Goal: Use online tool/utility: Utilize a website feature to perform a specific function

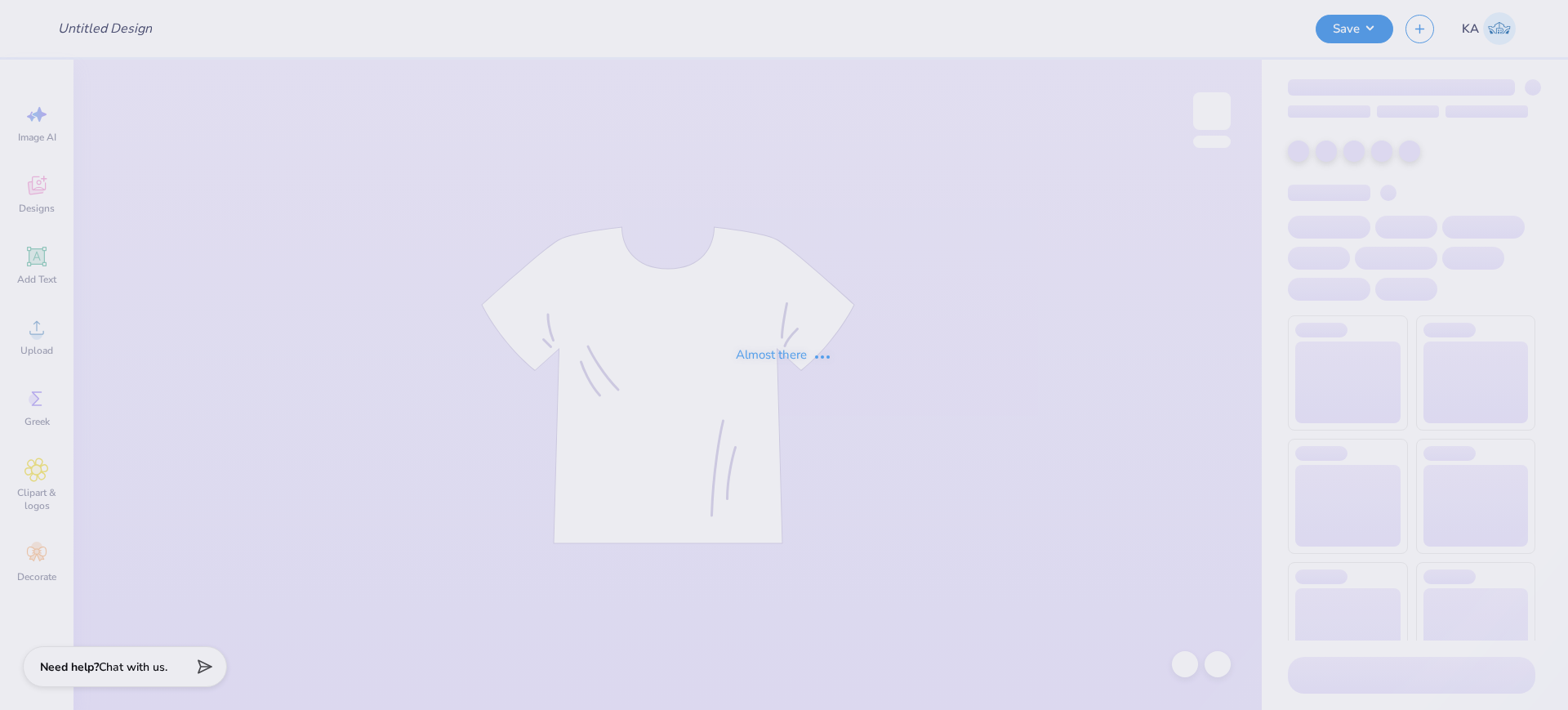
type input "[MEDICAL_DATA] Hoco"
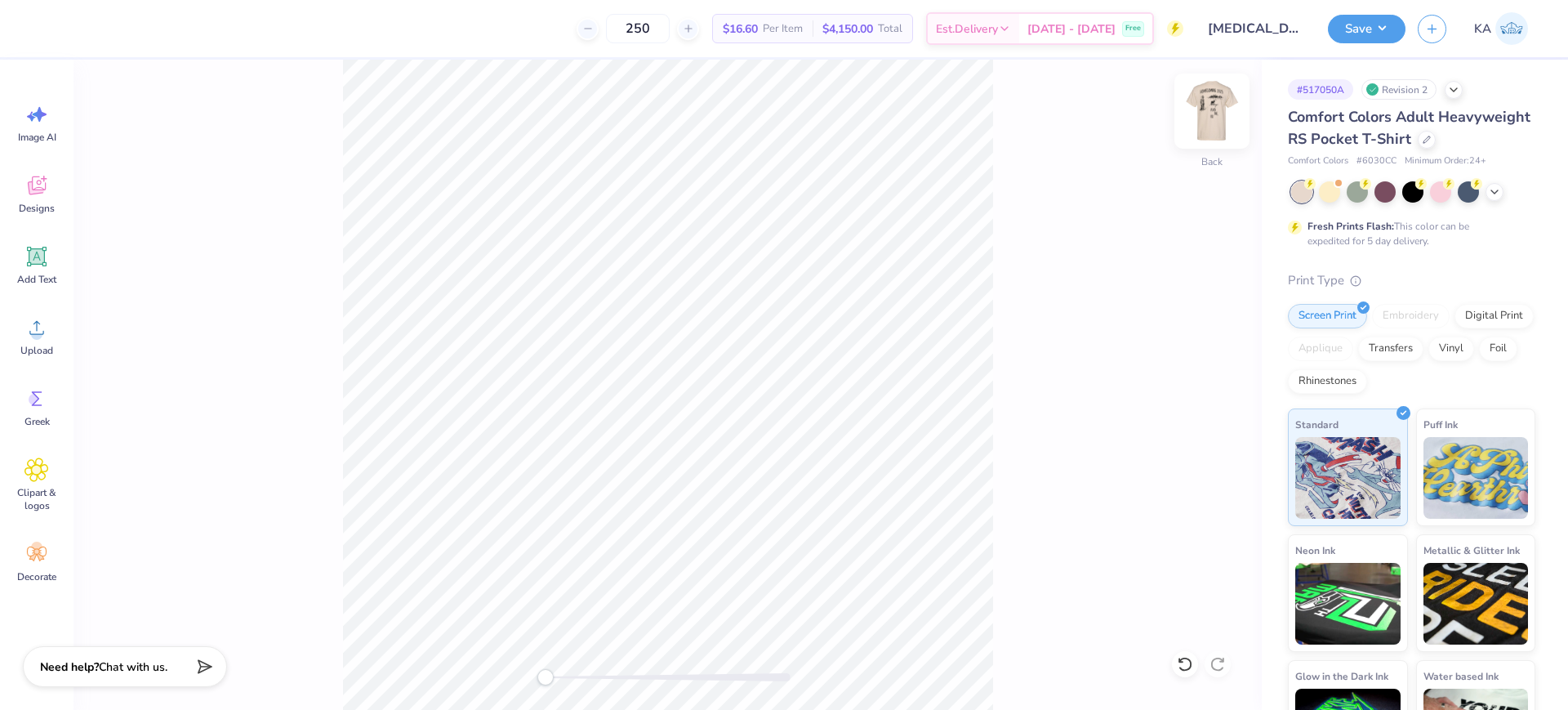
click at [1209, 107] on img at bounding box center [1211, 110] width 65 height 65
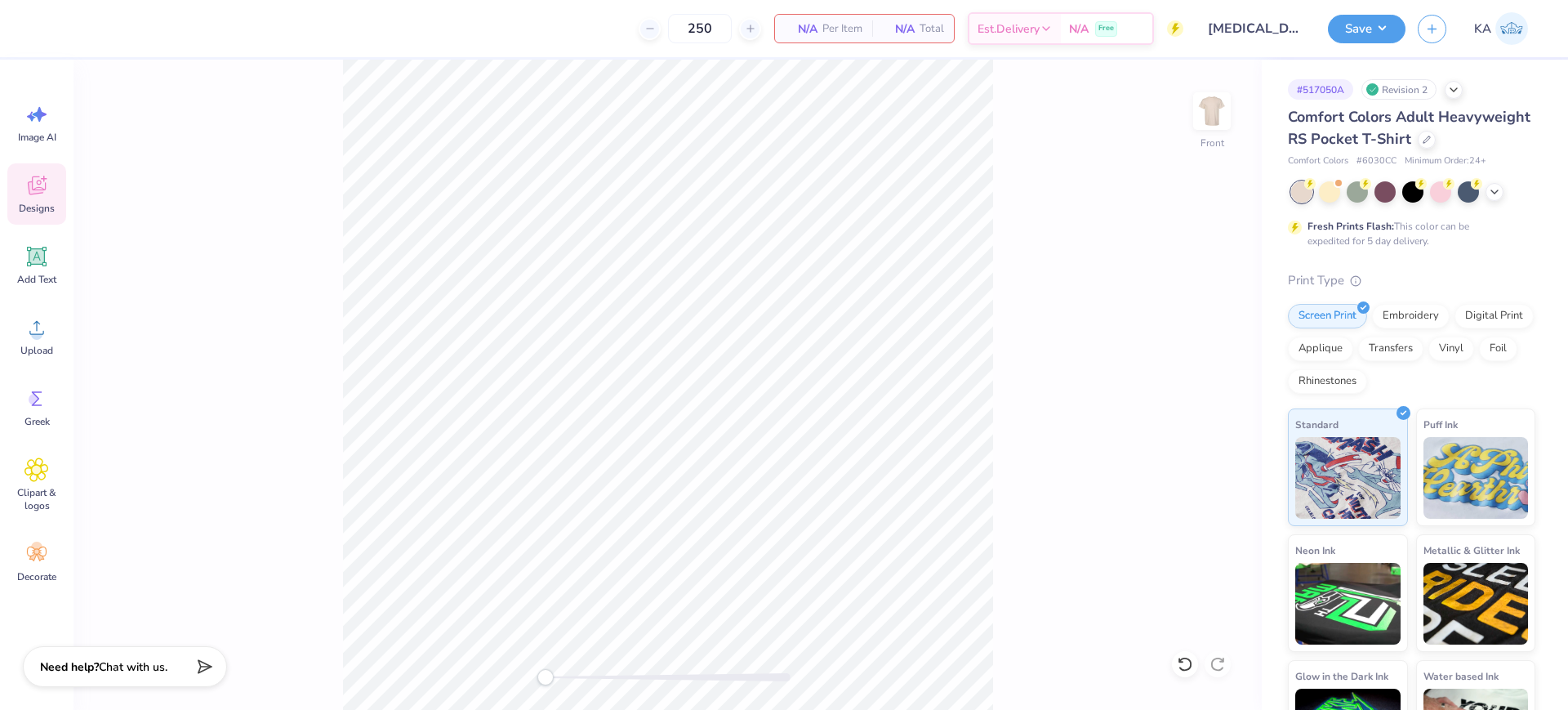
click at [27, 185] on icon at bounding box center [37, 186] width 24 height 24
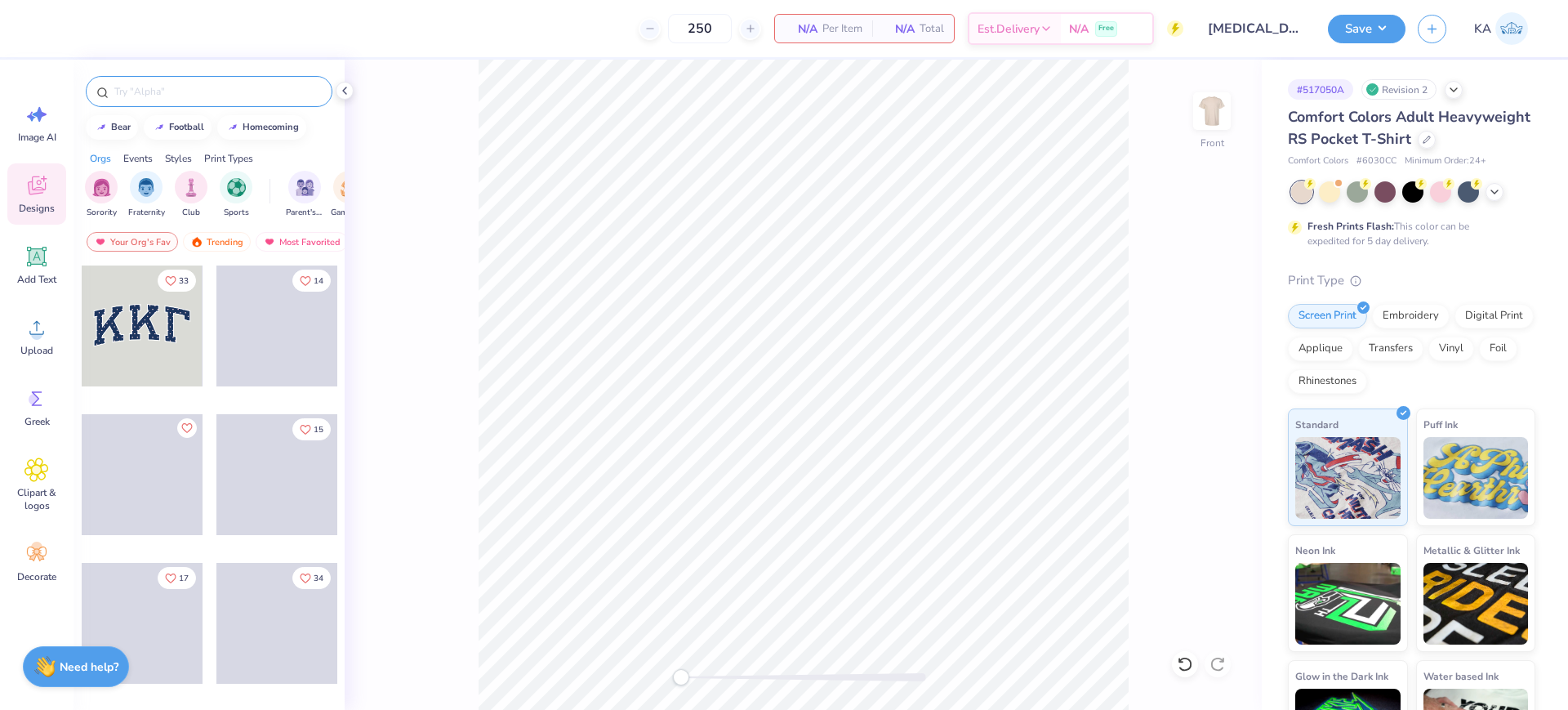
click at [207, 84] on input "text" at bounding box center [217, 91] width 209 height 16
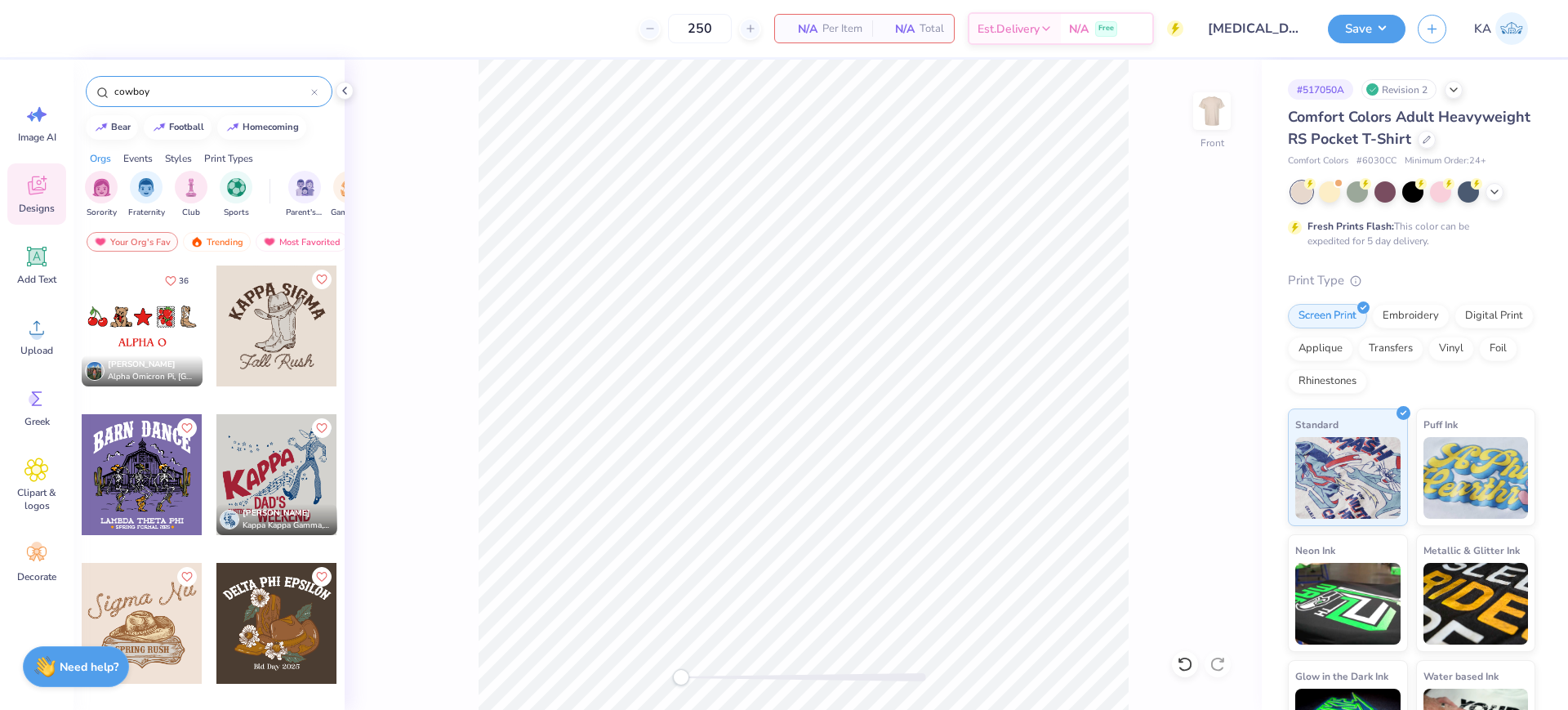
click at [216, 86] on input "cowboy" at bounding box center [212, 91] width 199 height 16
type input "cowboy horse"
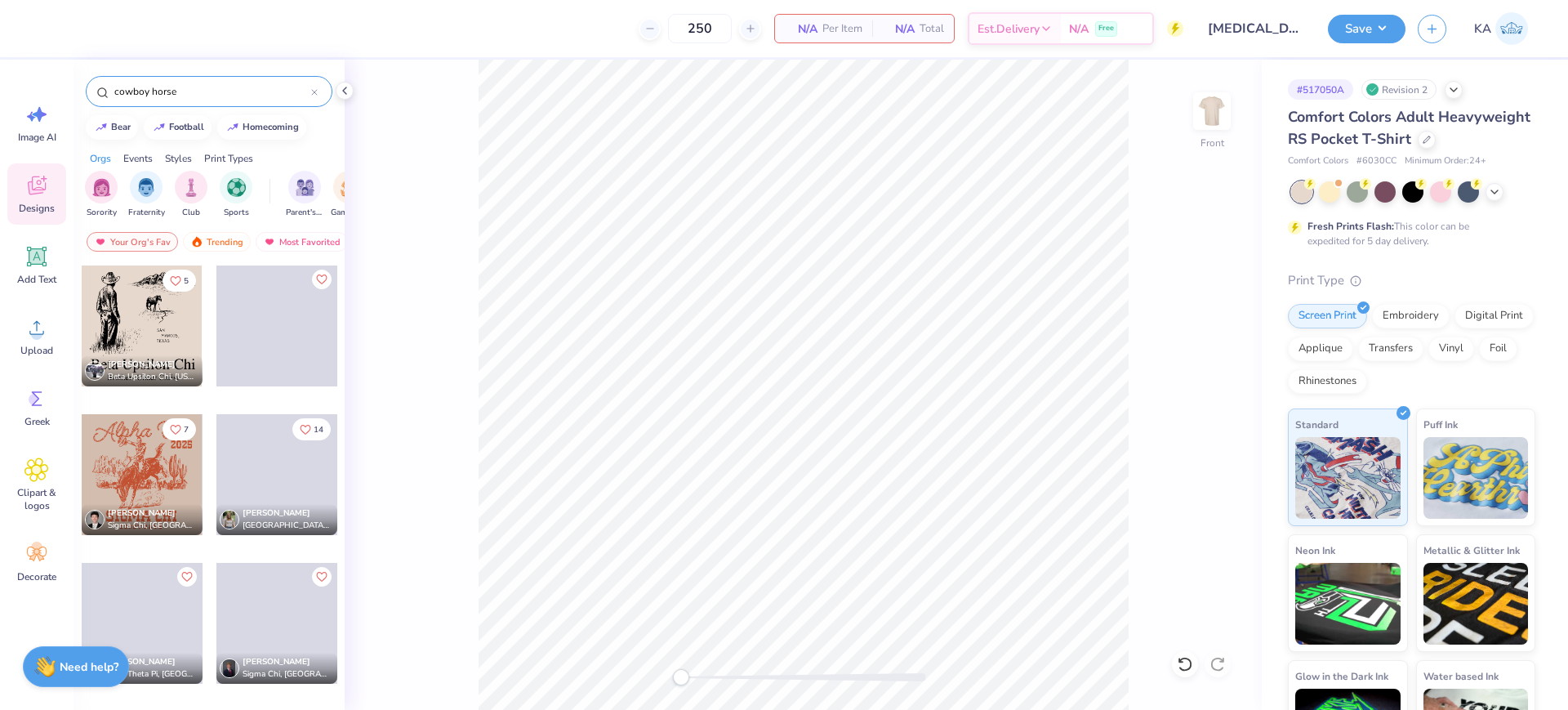
click at [148, 323] on div at bounding box center [142, 326] width 120 height 121
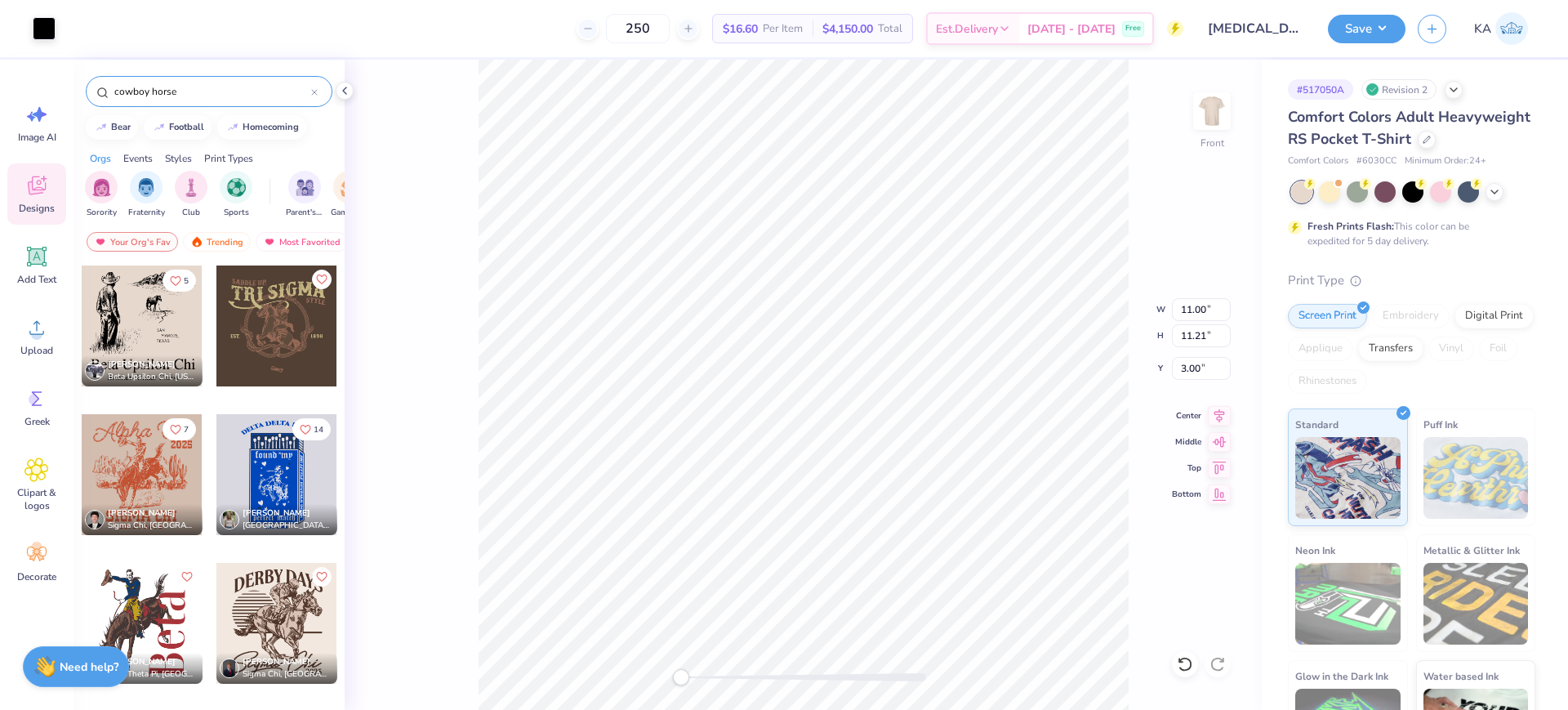
click at [802, 678] on div at bounding box center [804, 677] width 245 height 8
click at [697, 666] on div "Front W 11.00 11.00 " H 11.21 11.21 " Y 3.00 3.00 " Center Middle Top Bottom" at bounding box center [803, 384] width 918 height 651
click at [922, 565] on li "Ungroup" at bounding box center [923, 563] width 128 height 32
drag, startPoint x: 696, startPoint y: 681, endPoint x: 726, endPoint y: 681, distance: 30.0
click at [726, 681] on div "Accessibility label" at bounding box center [722, 677] width 16 height 16
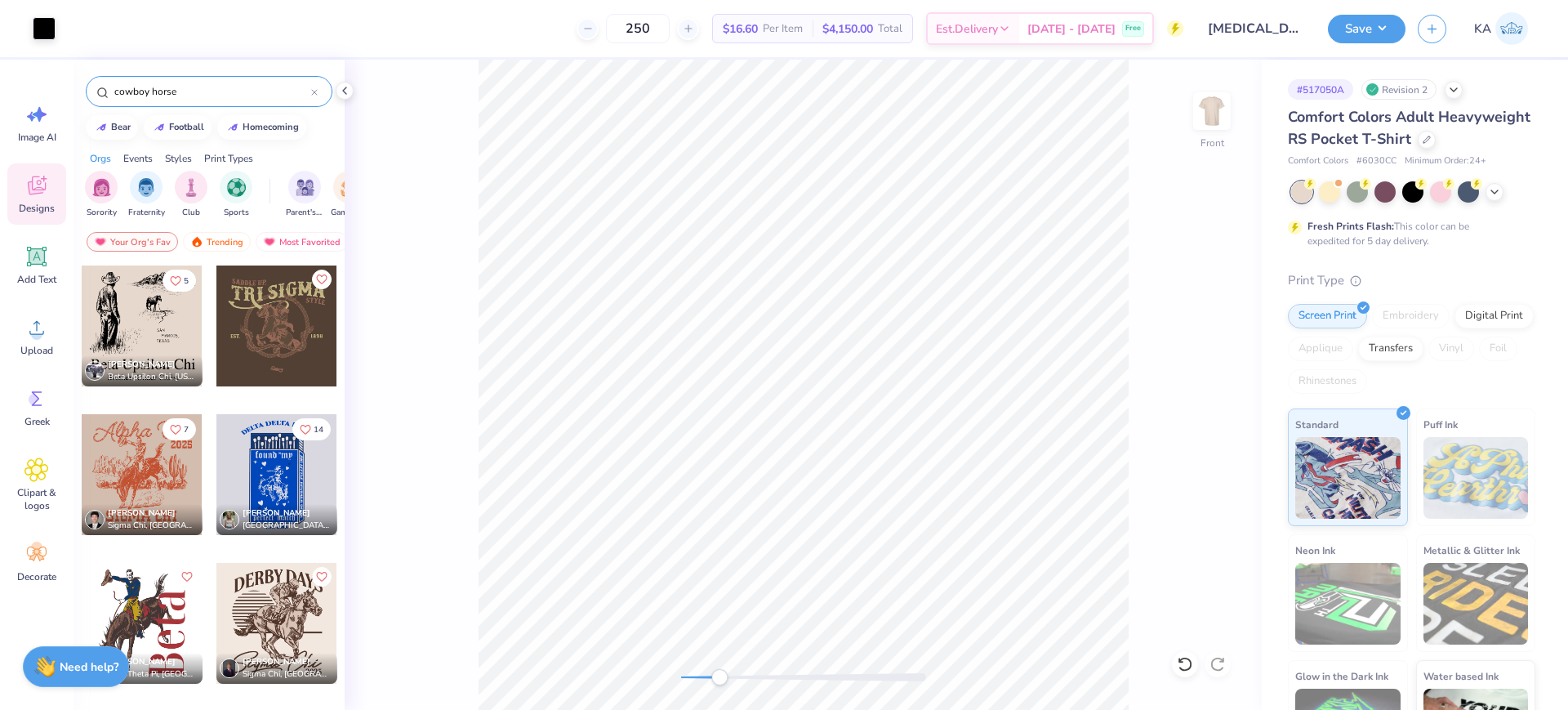
drag, startPoint x: 864, startPoint y: 677, endPoint x: 720, endPoint y: 678, distance: 144.0
click at [720, 678] on div at bounding box center [804, 677] width 245 height 8
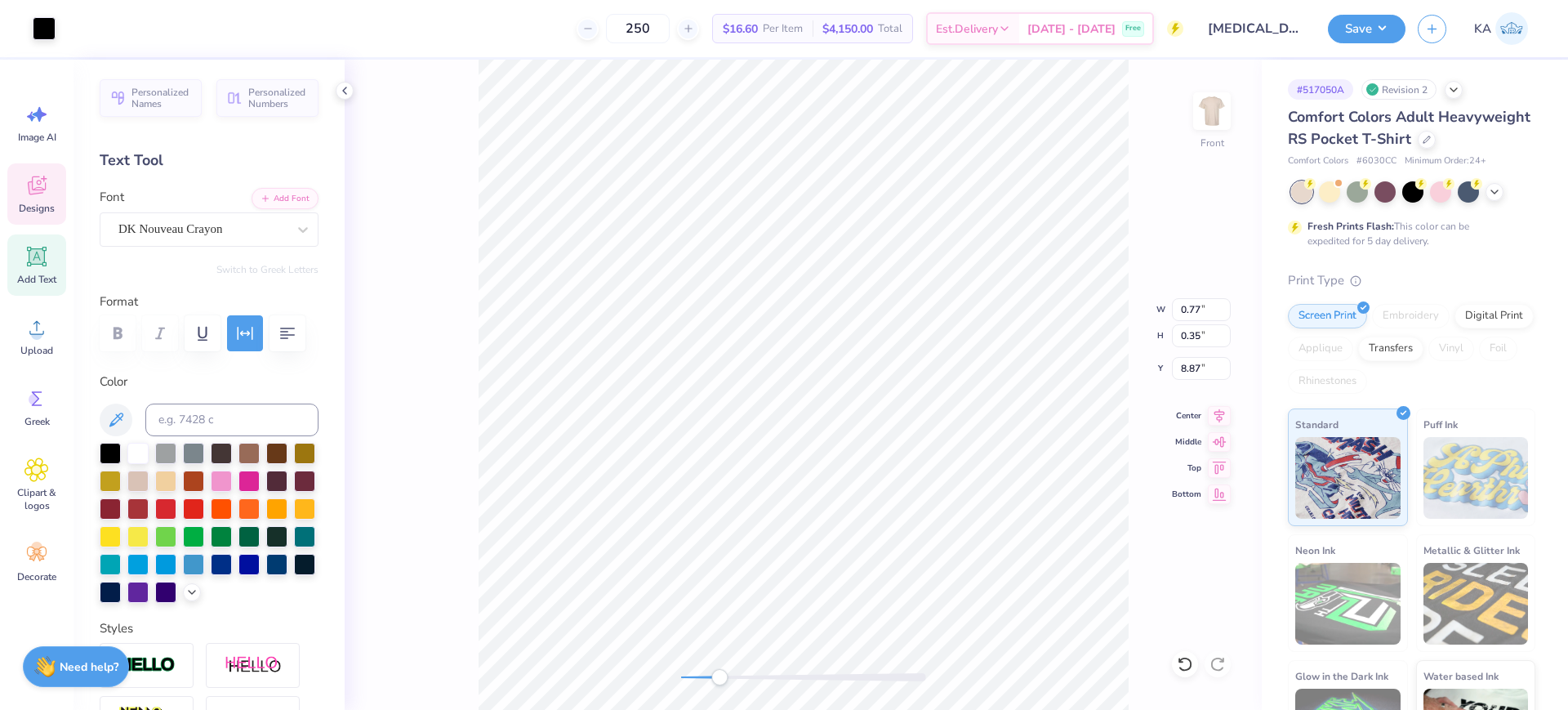
scroll to position [17, 3]
type textarea "WEST"
type input "1.81"
type input "0.43"
type input "9.42"
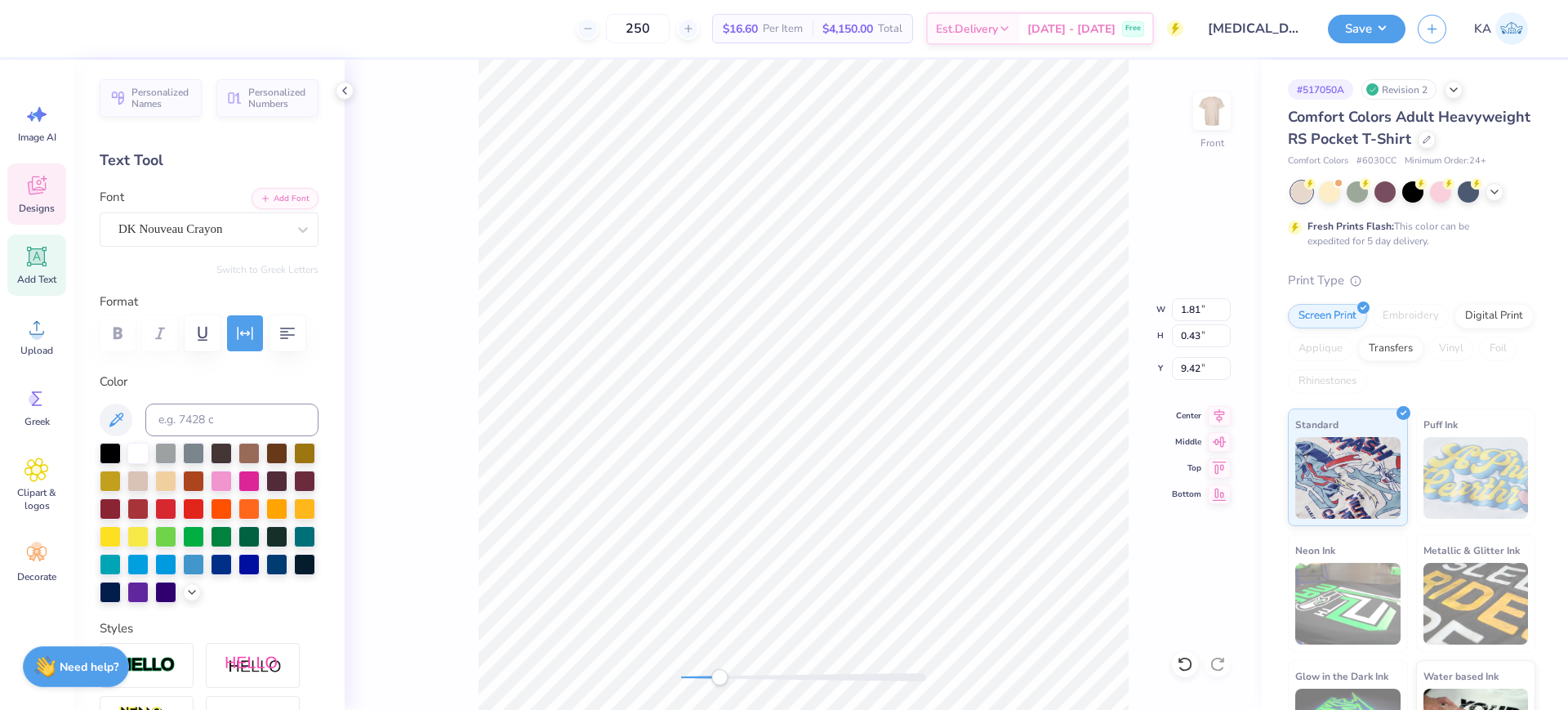
scroll to position [17, 2]
type textarea "[PERSON_NAME]"
type input "1.27"
type input "0.35"
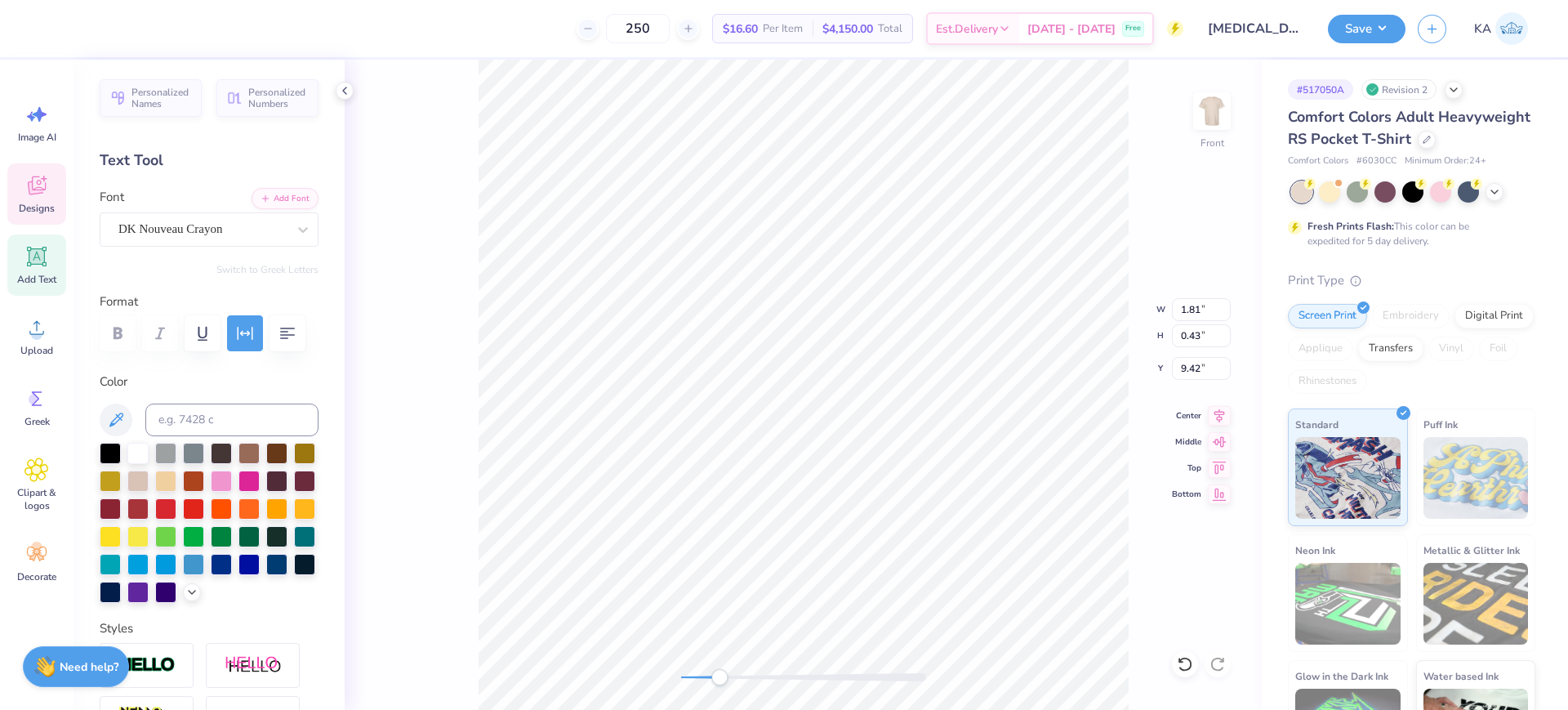
type input "9.95"
type textarea "UNIVERSITY"
type input "7.38"
type input "0.58"
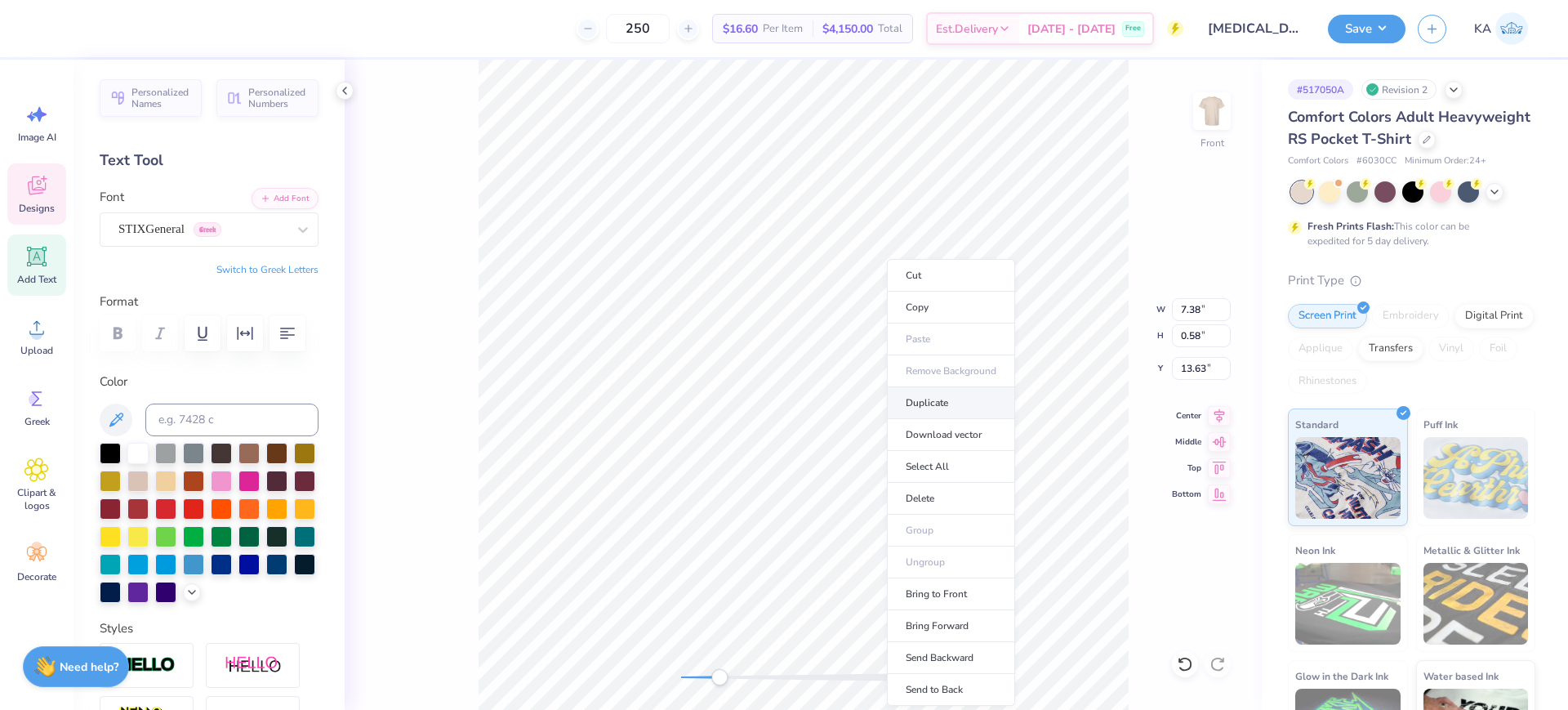
click at [916, 406] on li "Duplicate" at bounding box center [951, 403] width 128 height 32
type input "14.63"
click at [991, 405] on li "Duplicate" at bounding box center [1011, 403] width 128 height 32
type input "10.95"
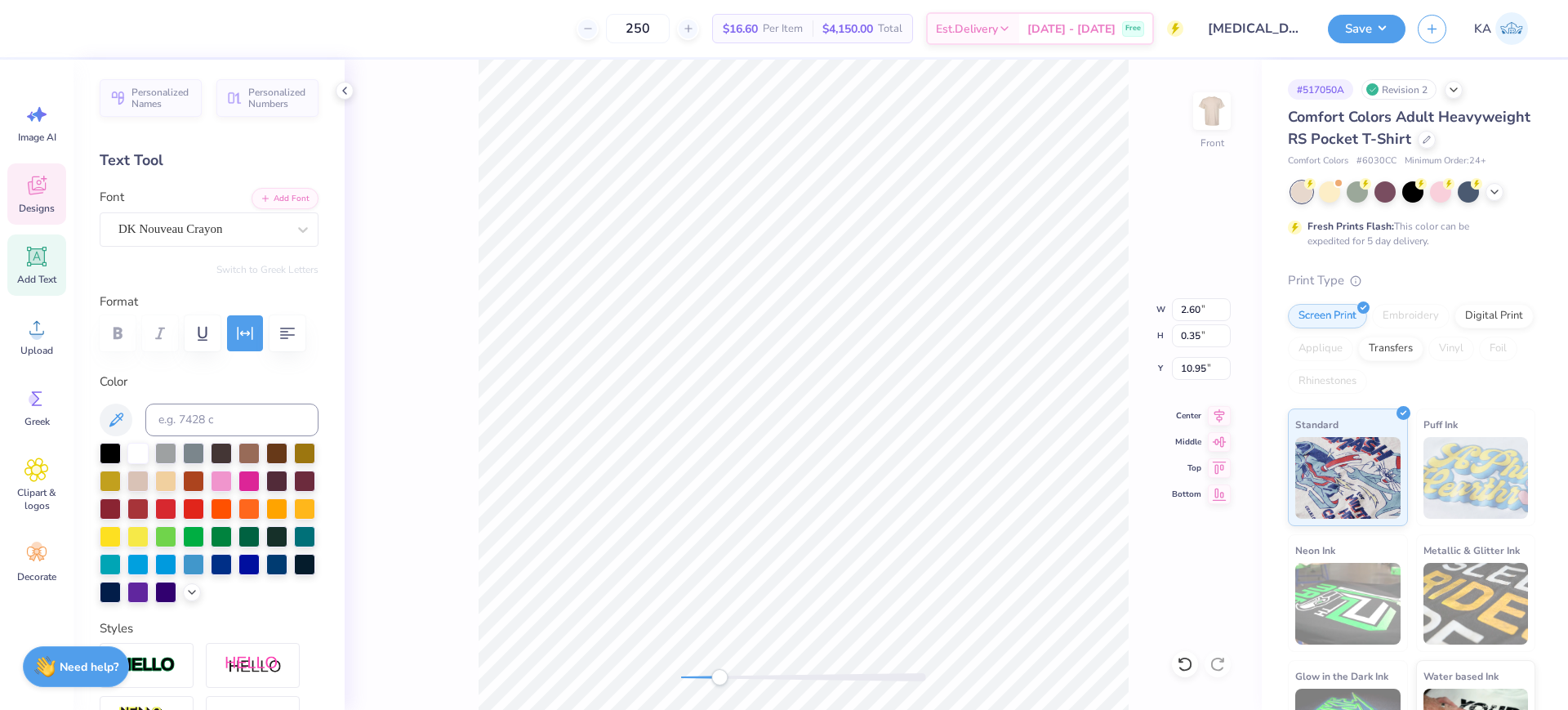
type textarea "TM"
drag, startPoint x: 717, startPoint y: 677, endPoint x: 739, endPoint y: 677, distance: 22.0
click at [739, 677] on div "Accessibility label" at bounding box center [739, 677] width 16 height 16
type input "1.76"
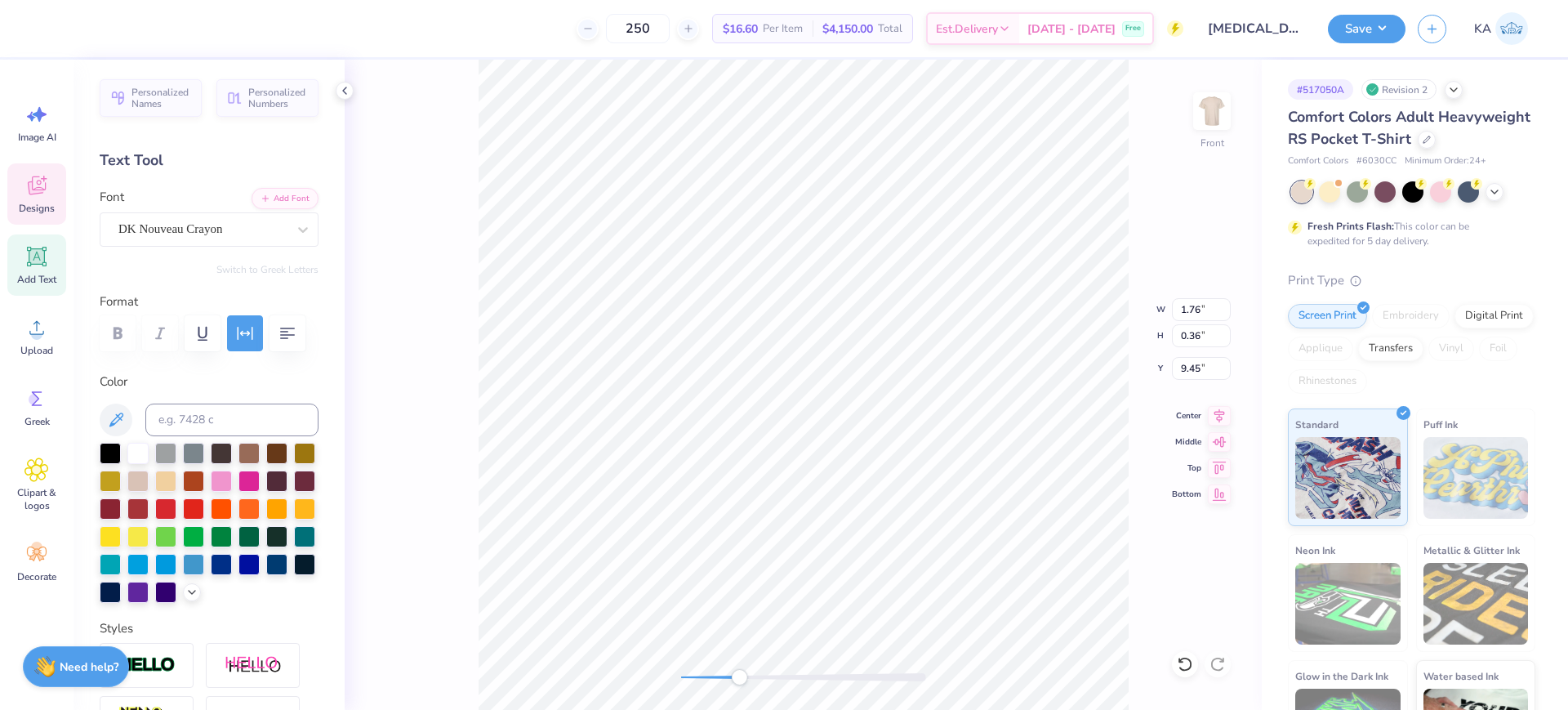
type input "0.36"
type input "9.45"
type input "0.52"
type input "0.35"
type input "10.94"
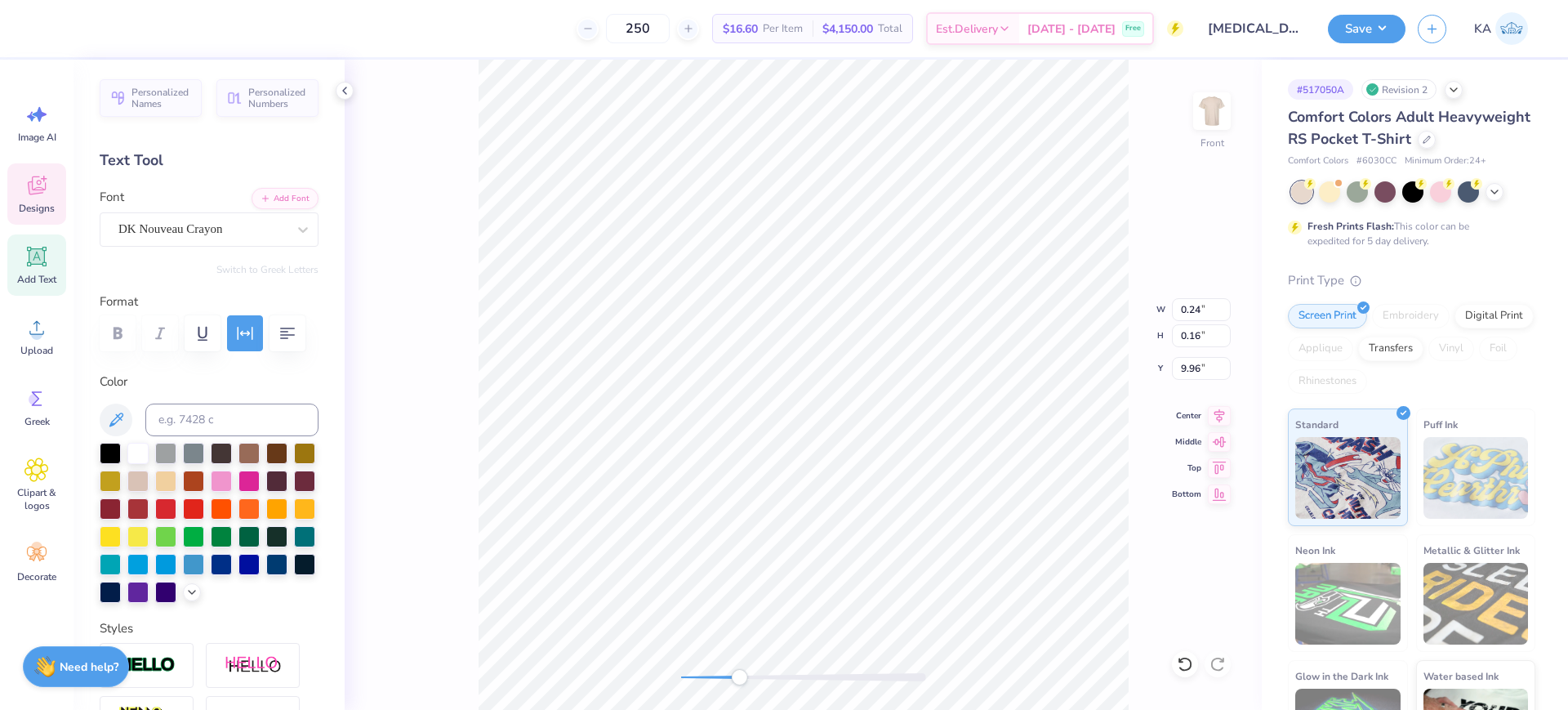
click at [1131, 471] on div "Front W 0.24 0.24 " H 0.16 0.16 " Y 9.96 9.96 " Center Middle Top Bottom" at bounding box center [803, 384] width 918 height 651
type input "10.06"
type input "1.08"
type input "8.99"
drag, startPoint x: 727, startPoint y: 675, endPoint x: 718, endPoint y: 675, distance: 9.0
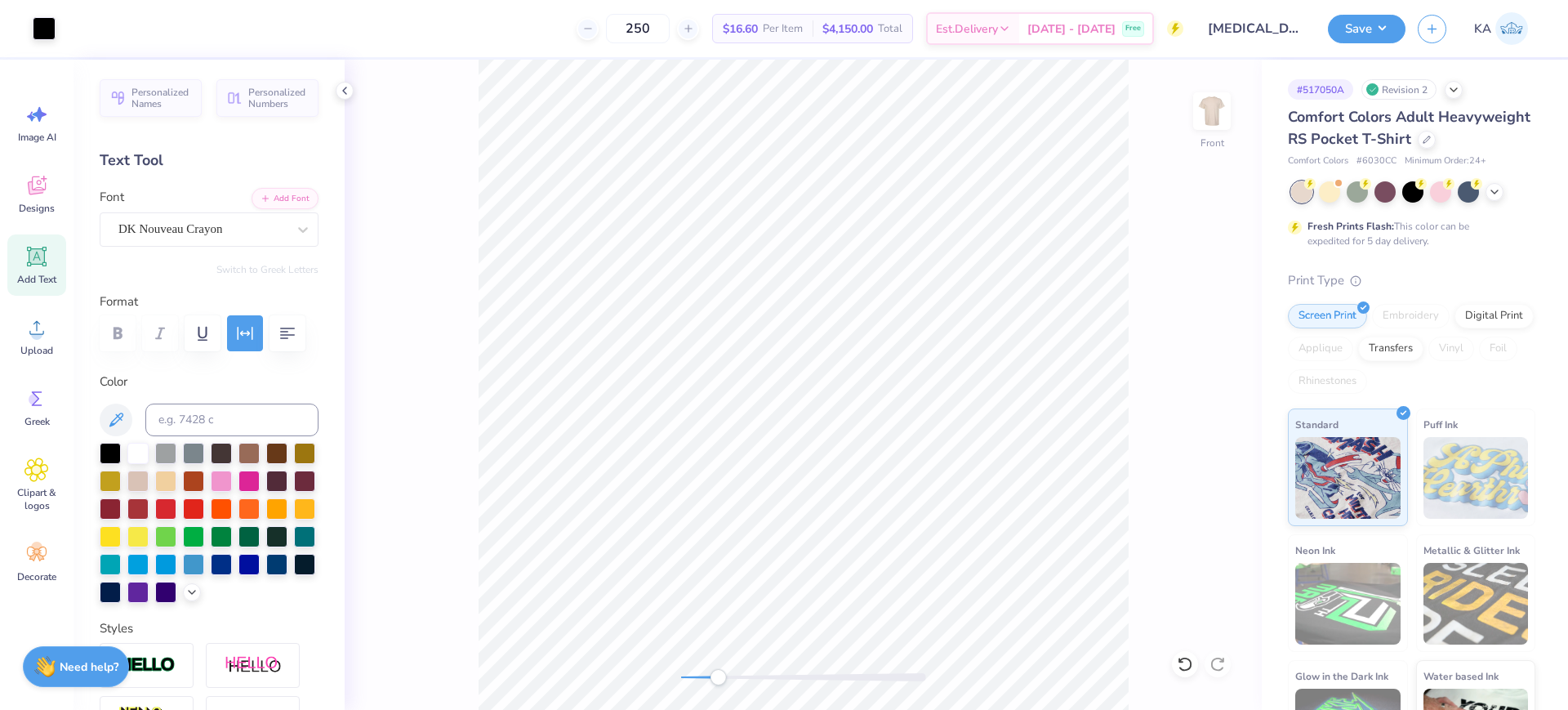
click at [718, 675] on div "Accessibility label" at bounding box center [717, 677] width 16 height 16
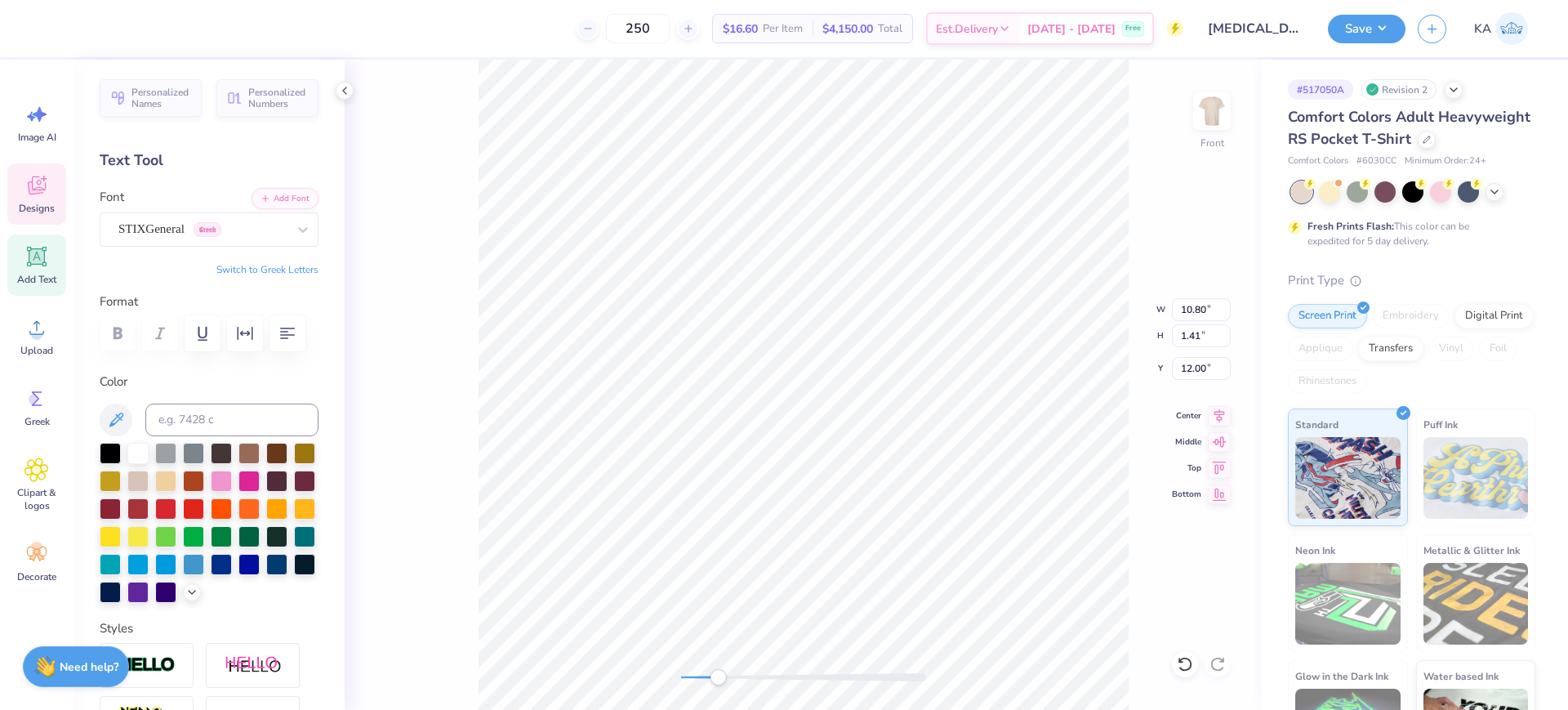
scroll to position [17, 6]
type textarea "HOMECOMING 2025"
drag, startPoint x: 720, startPoint y: 683, endPoint x: 708, endPoint y: 683, distance: 12.0
click at [708, 683] on div "Accessibility label" at bounding box center [708, 677] width 16 height 16
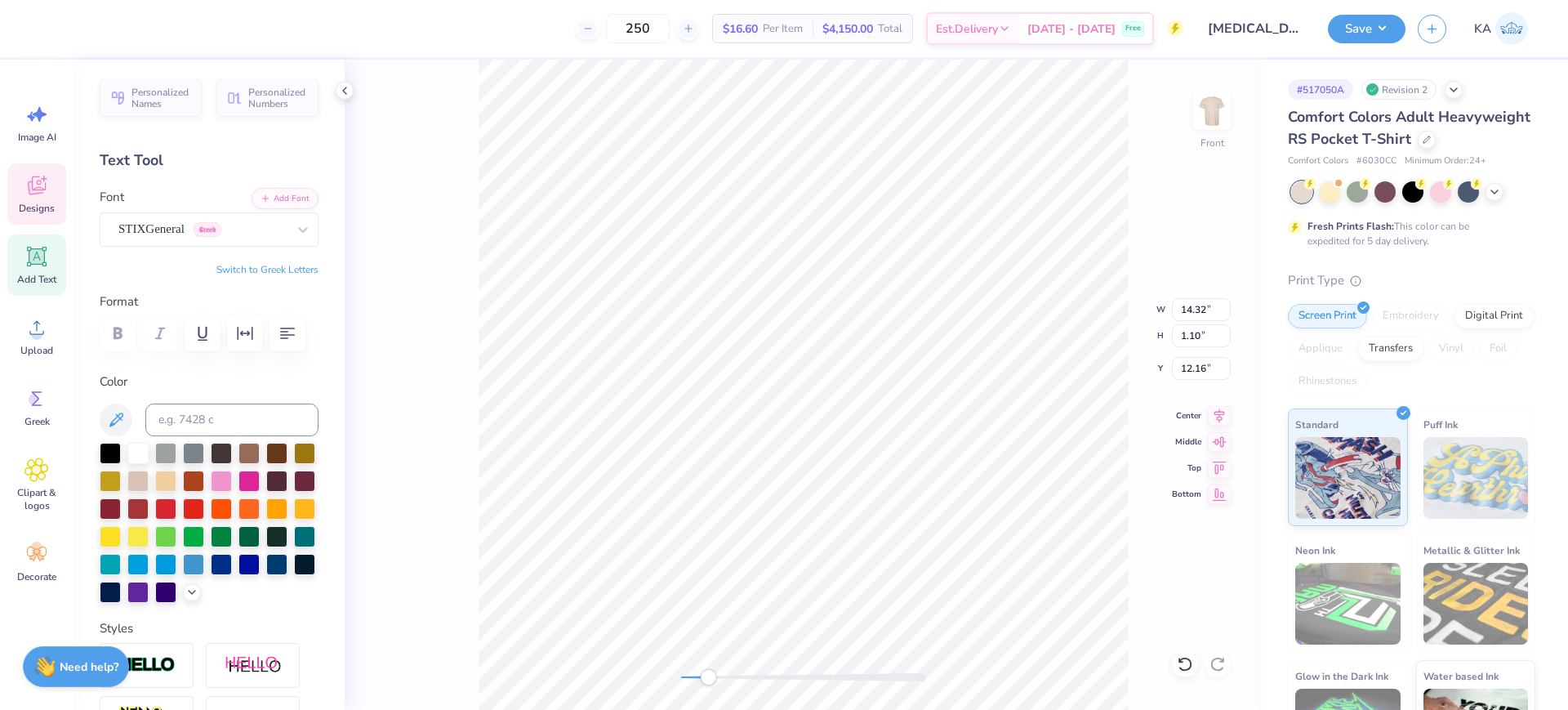
type input "12.41"
type input "0.95"
type textarea "[MEDICAL_DATA] TKE KD"
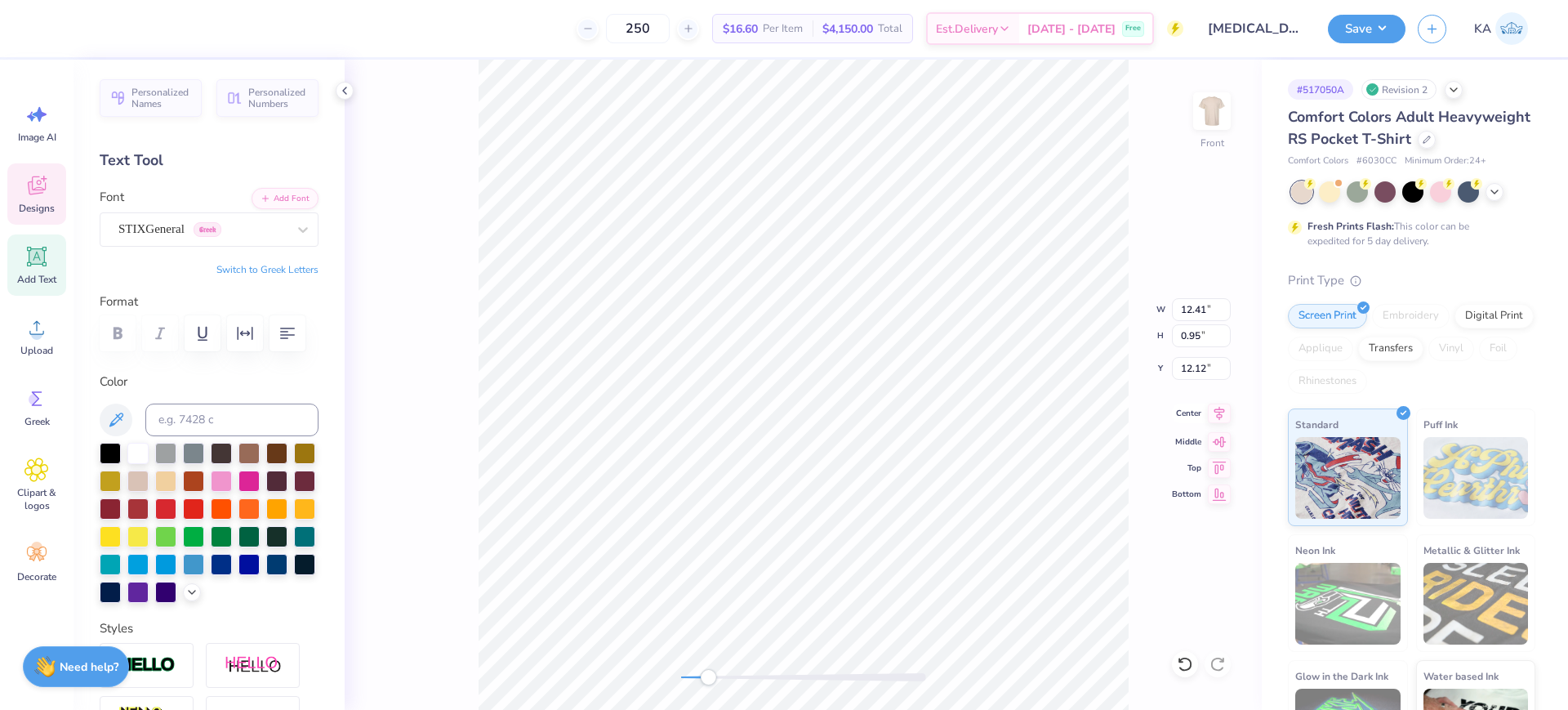
type input "12.12"
type input "0.93"
click at [1220, 412] on icon at bounding box center [1219, 412] width 10 height 14
type input "5.28"
type input "0.56"
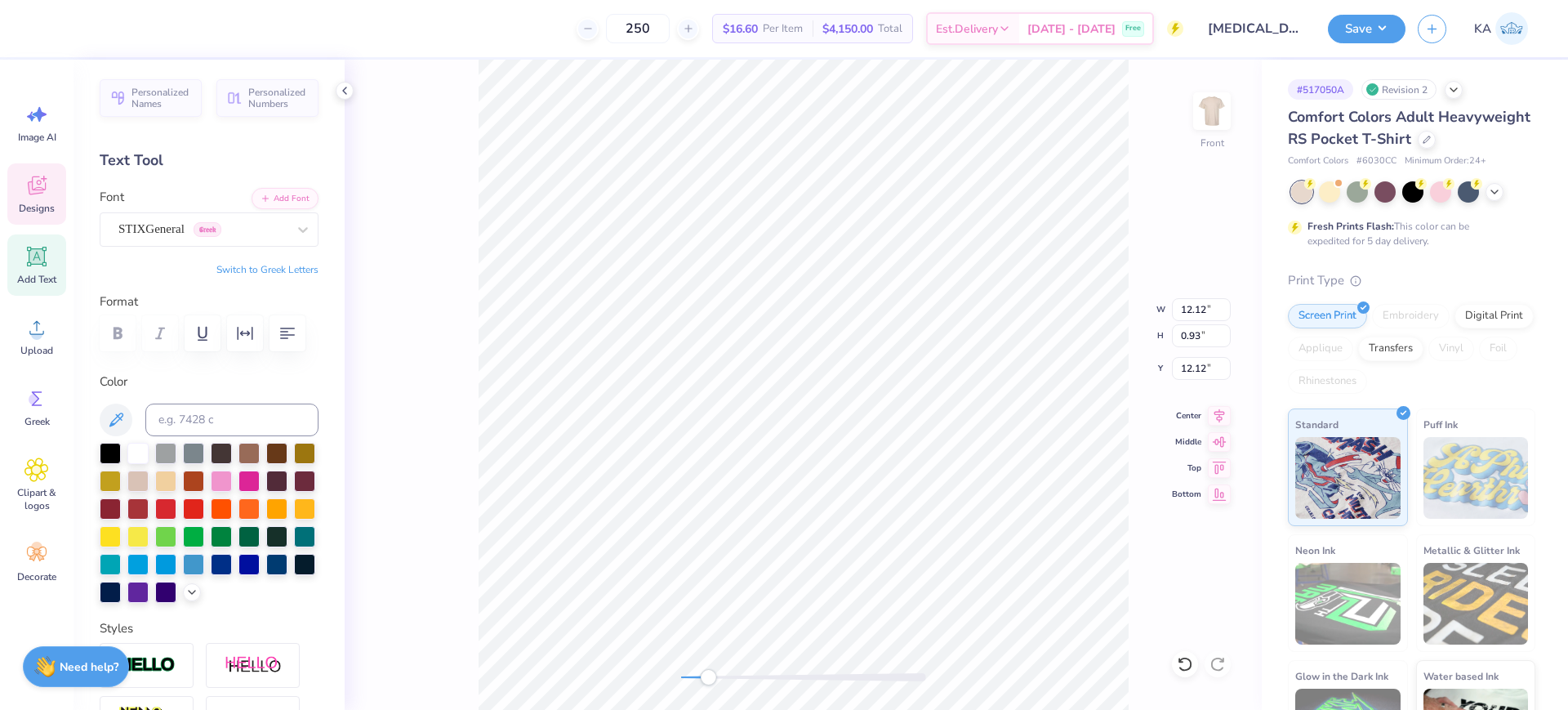
type input "13.64"
click at [1213, 416] on icon at bounding box center [1219, 413] width 23 height 20
click at [1220, 411] on icon at bounding box center [1219, 412] width 10 height 14
click at [1214, 411] on icon at bounding box center [1219, 413] width 23 height 20
click at [1203, 313] on input "12.12" at bounding box center [1201, 310] width 58 height 23
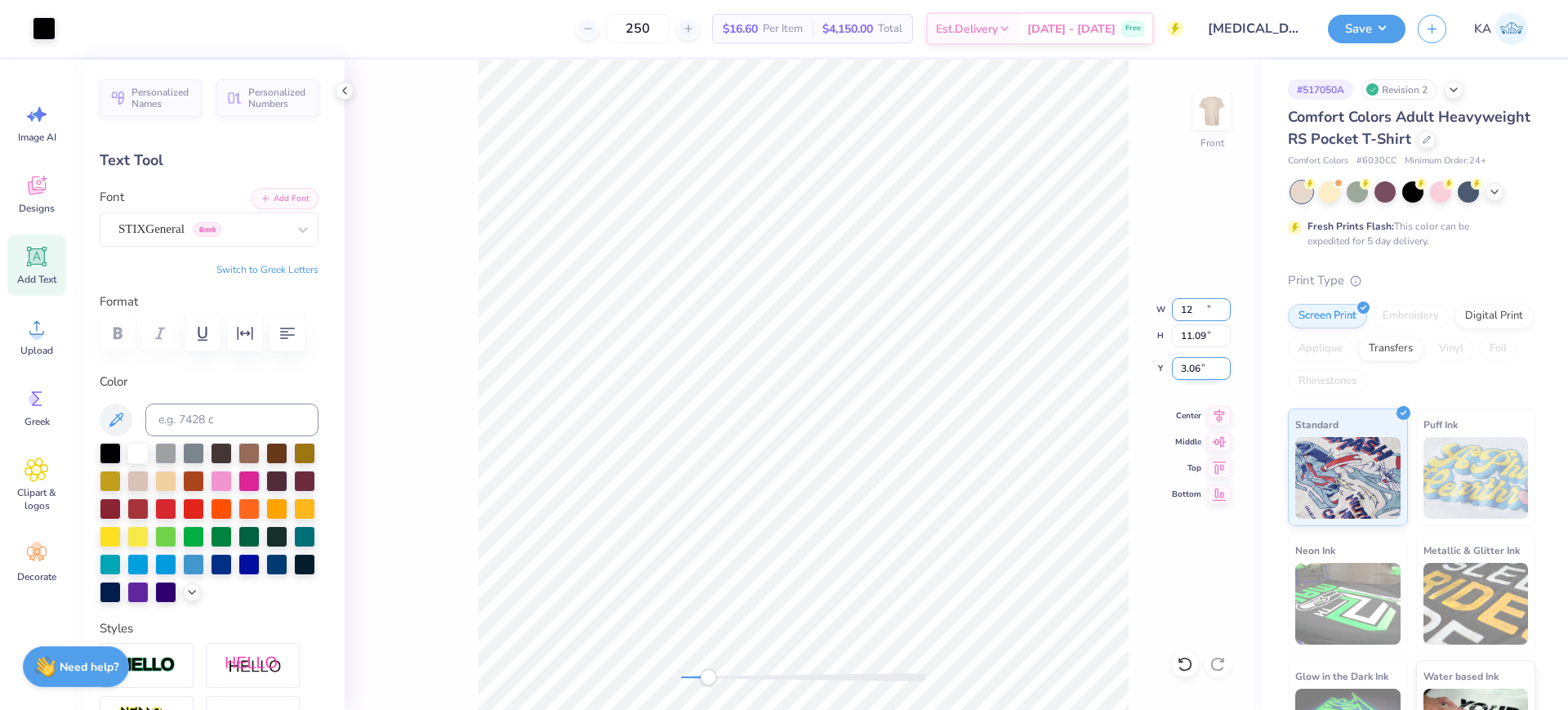
type input "12.00"
type input "11.09"
type input "3.06"
click at [1206, 367] on input "3.06" at bounding box center [1201, 368] width 58 height 23
drag, startPoint x: 1170, startPoint y: 364, endPoint x: 1160, endPoint y: 364, distance: 10.0
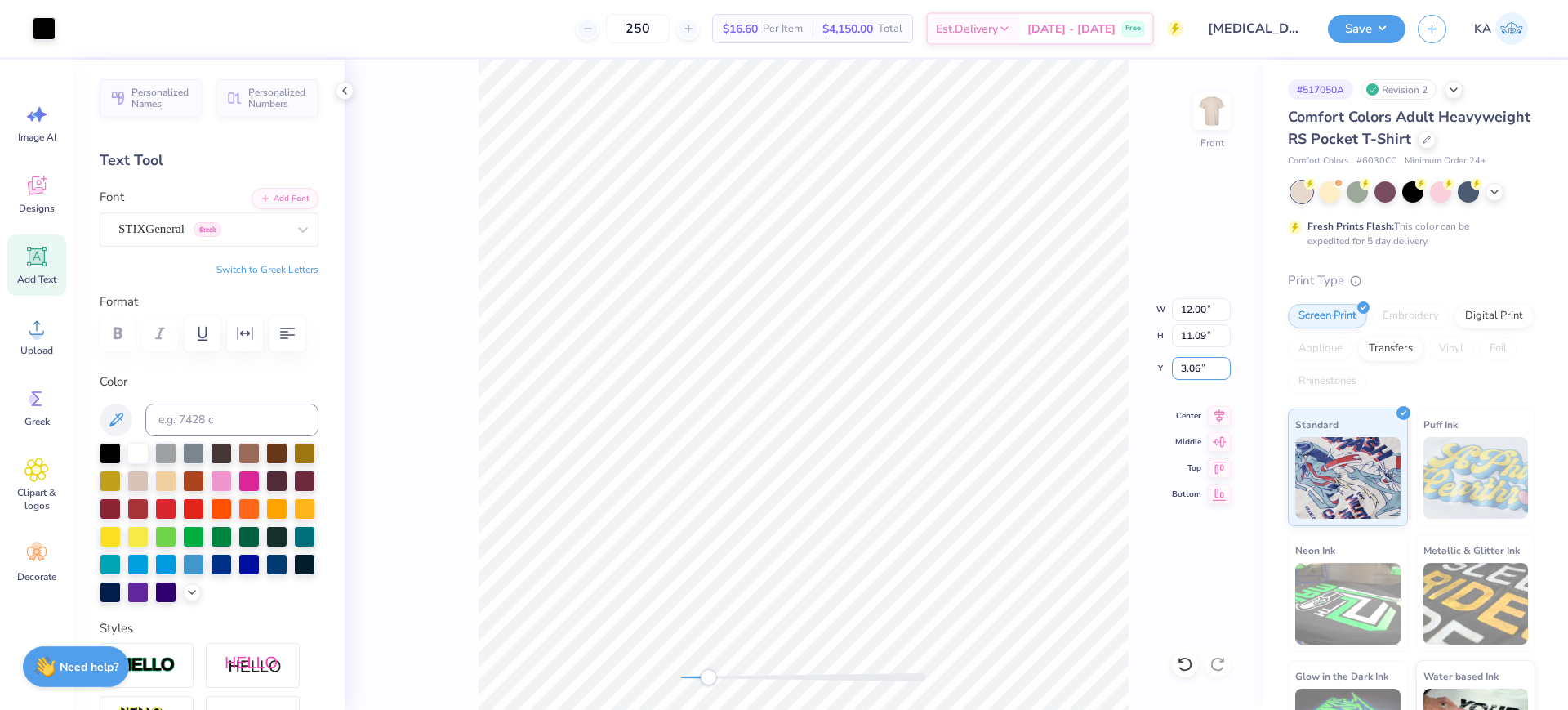
click at [1160, 364] on div "Front W 12.00 12.00 " H 11.09 11.09 " Y 3.06 3.06 " Center Middle Top Bottom" at bounding box center [803, 384] width 918 height 651
drag, startPoint x: 1193, startPoint y: 369, endPoint x: 1182, endPoint y: 369, distance: 11.0
click at [1182, 369] on input "3.06" at bounding box center [1201, 368] width 58 height 23
type input "3.00"
click at [1083, 322] on div "Front W 12.00 12.00 " H 11.09 11.09 " Y 3.00 3.00 " Center Middle Top Bottom" at bounding box center [803, 384] width 918 height 651
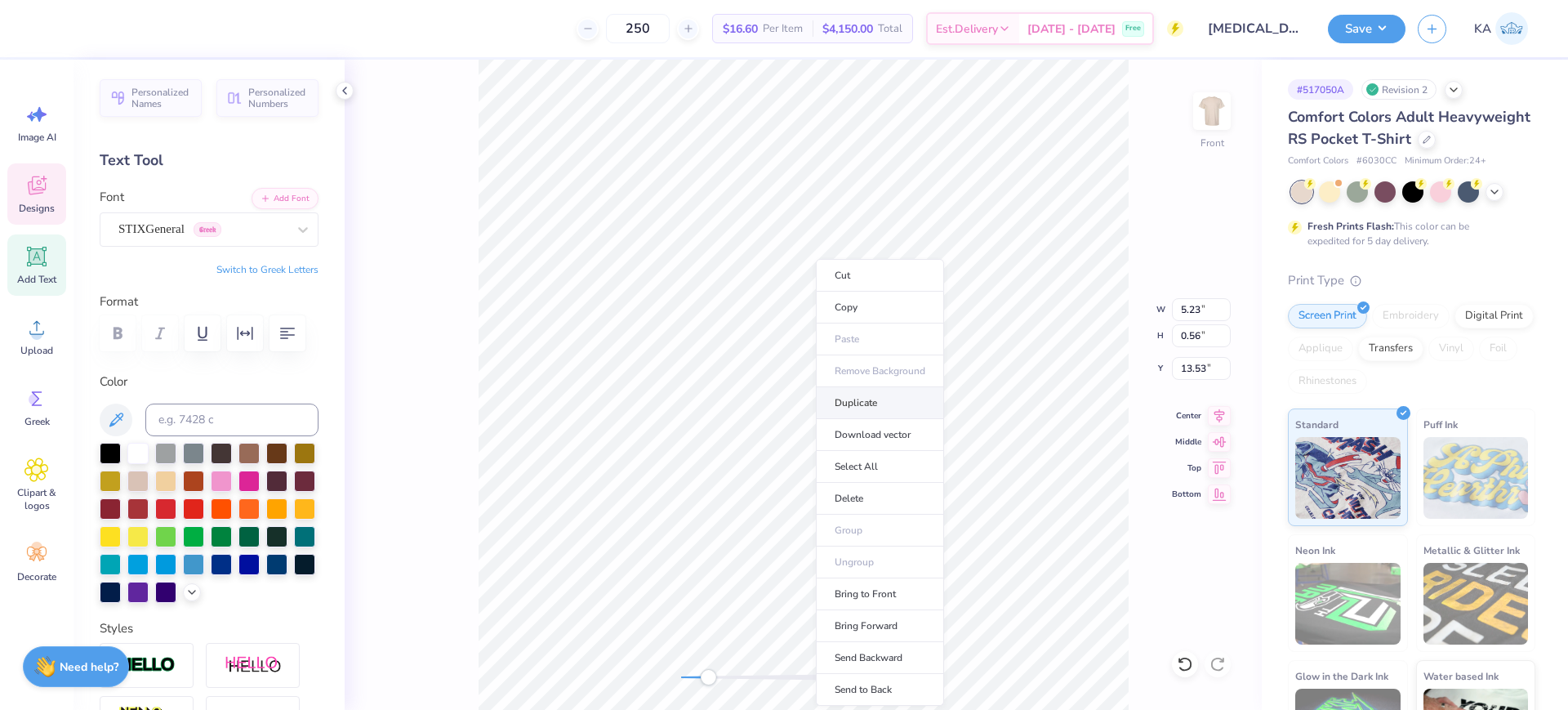
click at [871, 407] on li "Duplicate" at bounding box center [880, 403] width 128 height 32
click at [1181, 664] on icon at bounding box center [1184, 664] width 16 height 16
type input "13.53"
click at [907, 300] on li "Copy" at bounding box center [932, 308] width 128 height 32
click at [1227, 99] on img at bounding box center [1211, 110] width 65 height 65
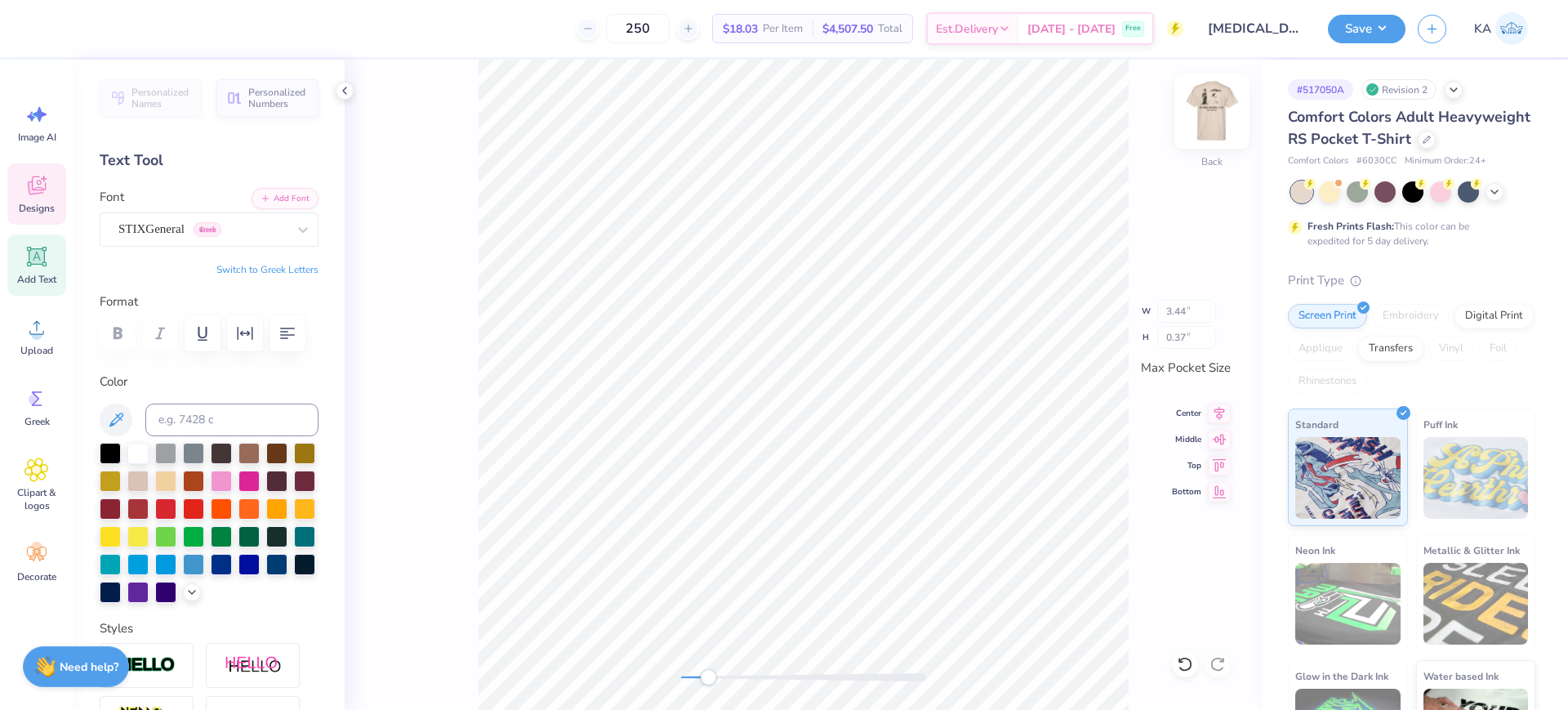
click at [1226, 115] on img at bounding box center [1211, 110] width 65 height 65
type input "5.23"
type input "0.56"
click at [902, 402] on li "Duplicate" at bounding box center [928, 403] width 128 height 32
type input "14.53"
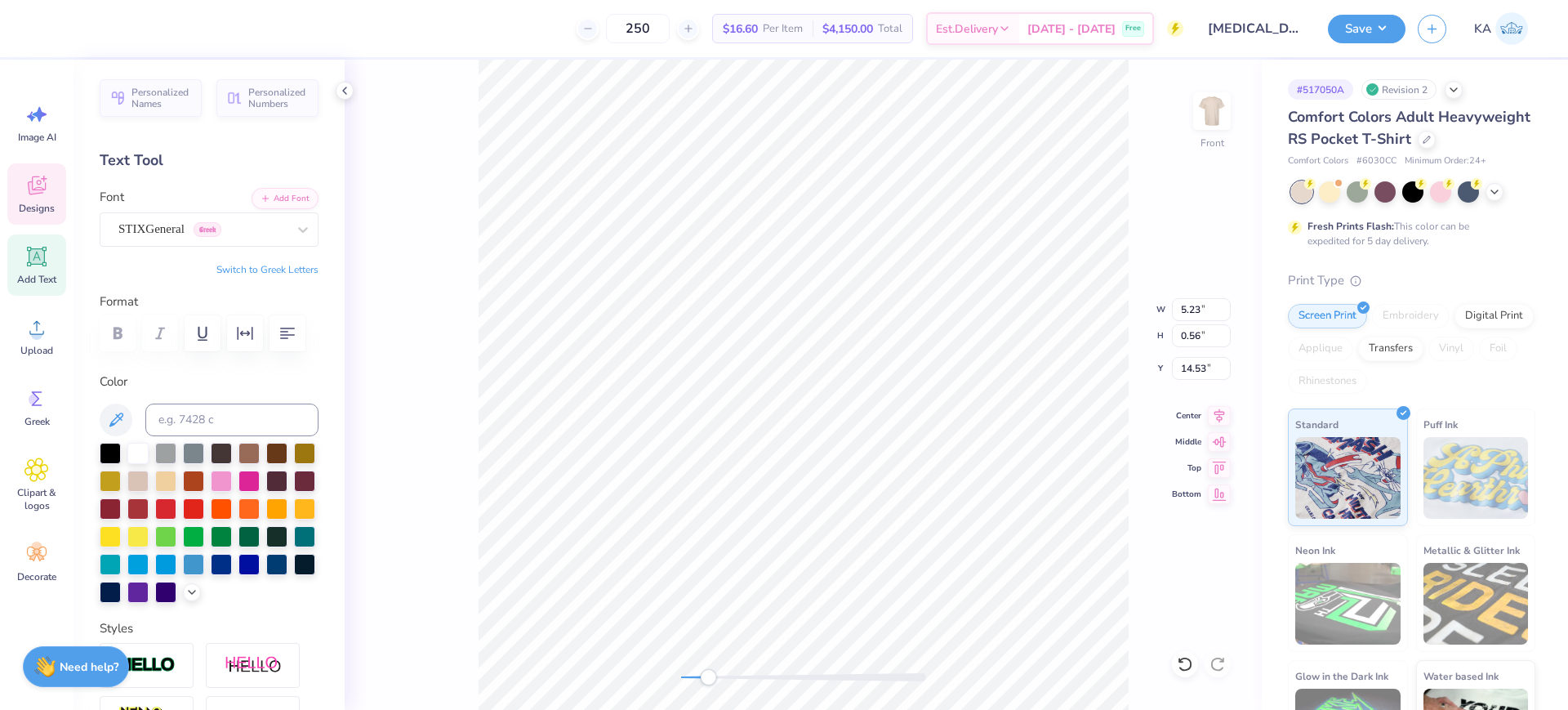
scroll to position [17, 3]
type textarea "[MEDICAL_DATA] TKE KD"
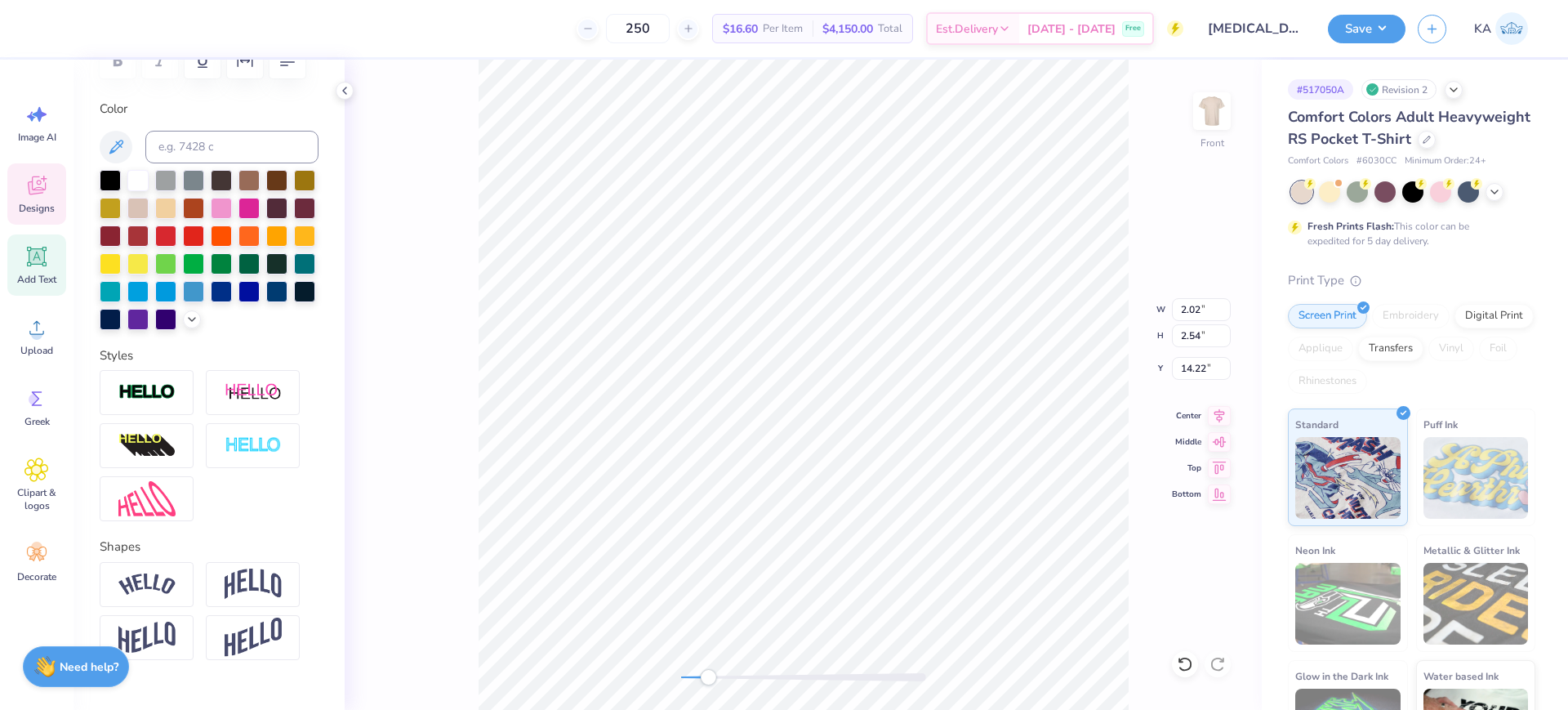
scroll to position [274, 0]
click at [278, 70] on icon "button" at bounding box center [287, 59] width 20 height 20
click at [958, 354] on li "Duplicate" at bounding box center [944, 359] width 128 height 32
type input "9.87"
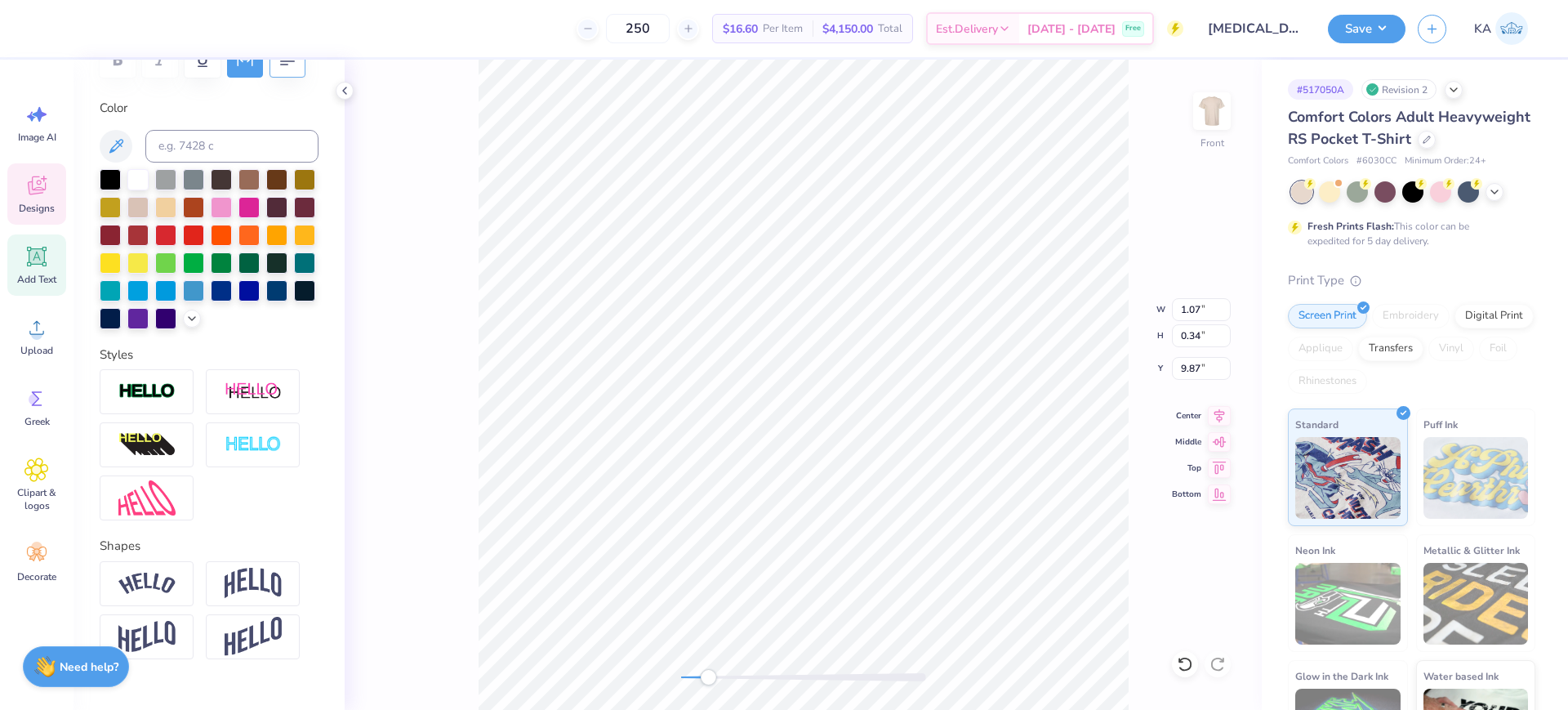
type textarea "HOMECOMING 2025"
click at [849, 402] on li "Duplicate" at bounding box center [857, 403] width 128 height 32
click at [942, 398] on li "Duplicate" at bounding box center [955, 403] width 128 height 32
type input "15.12"
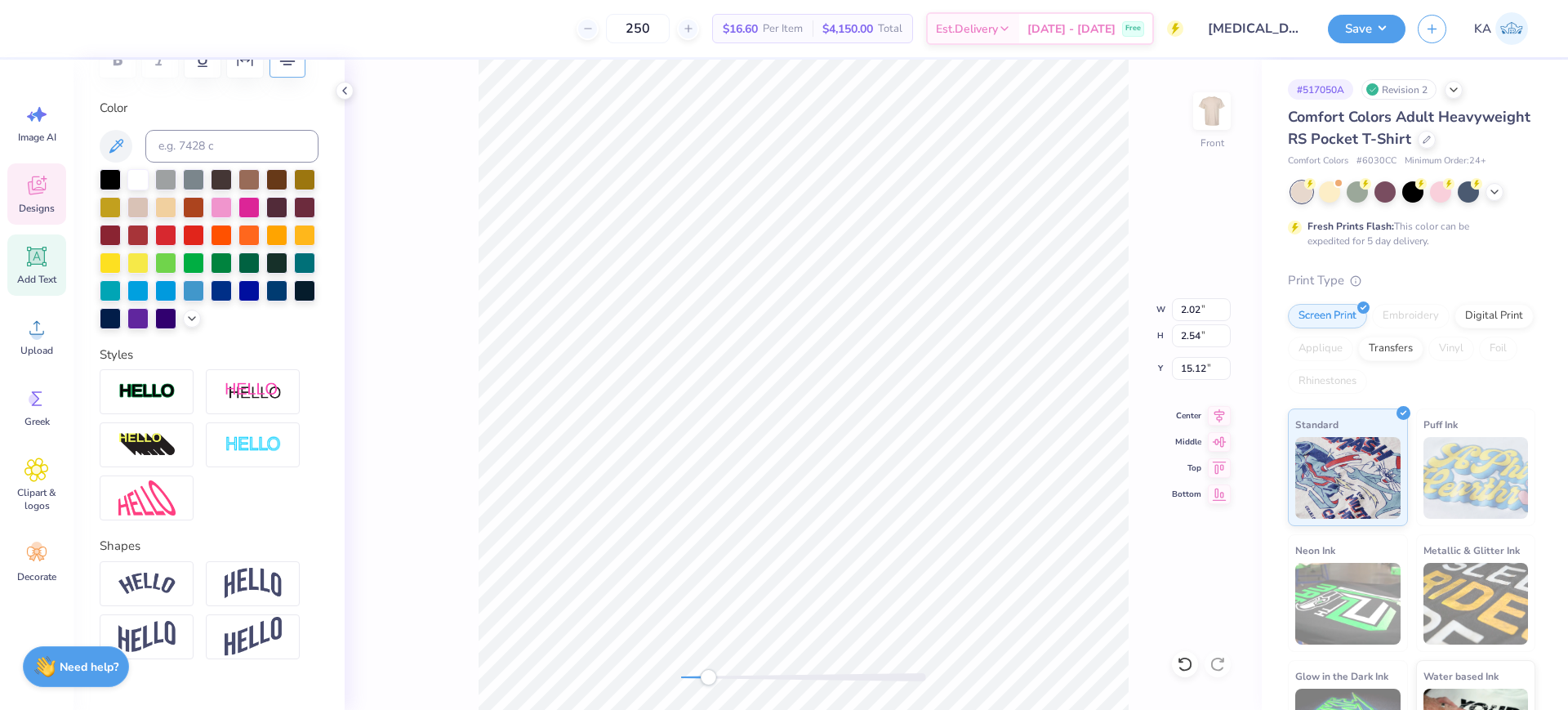
scroll to position [18, 3]
type textarea "[MEDICAL_DATA]"
type textarea "TKE KD"
type input "15.65"
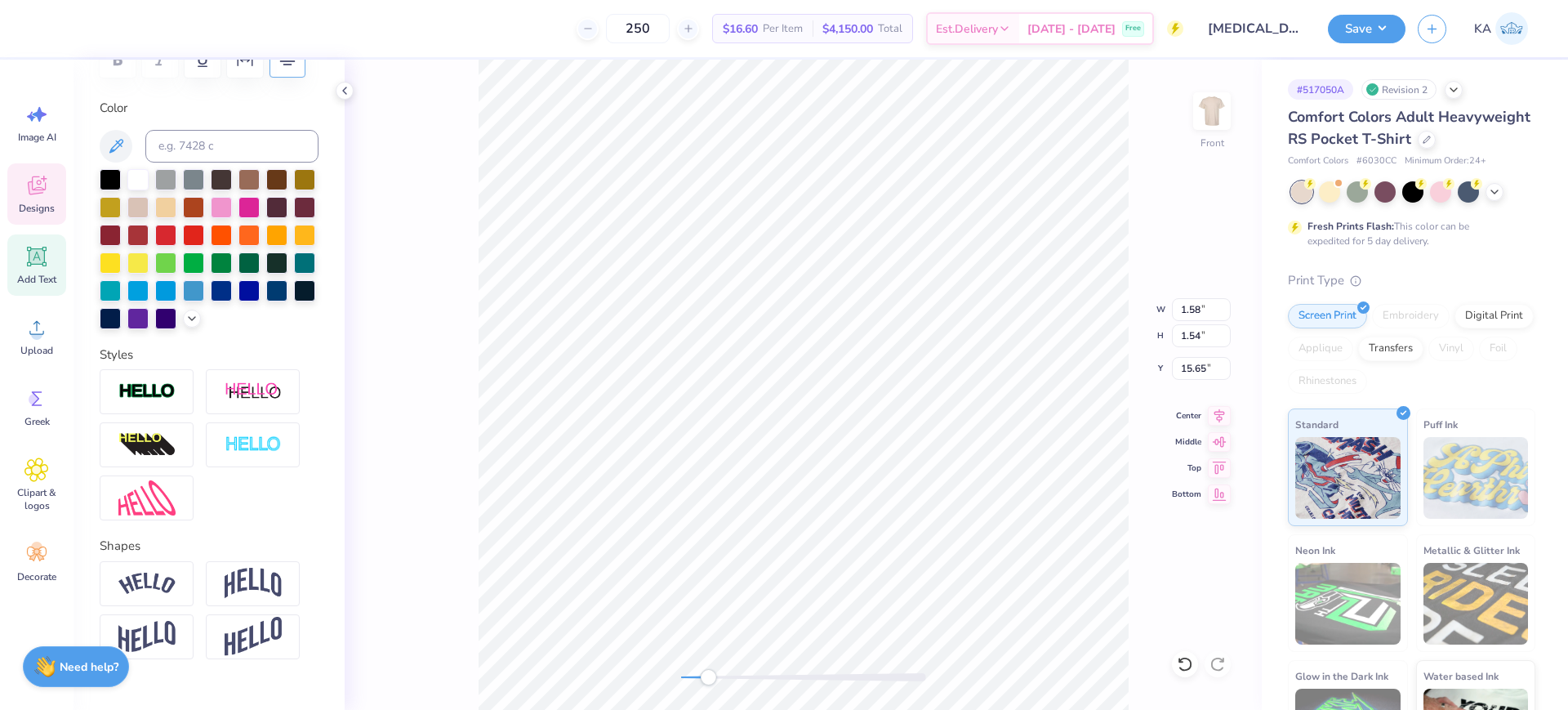
scroll to position [18, 1]
type textarea "TKE"
type input "2.02"
type input "2.54"
type input "15.92"
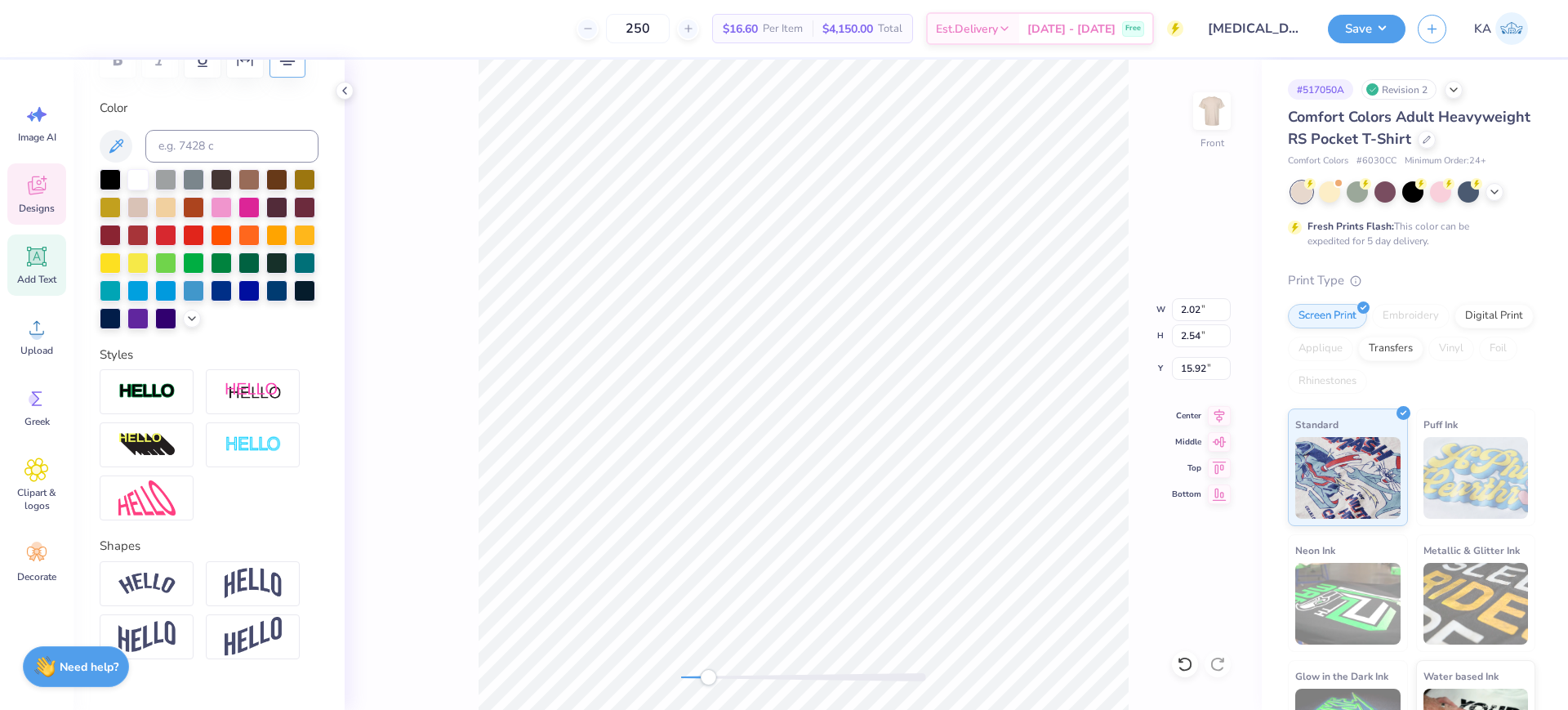
scroll to position [17, 2]
type textarea "KD"
type input "2.02"
type input "0.56"
type input "16.11"
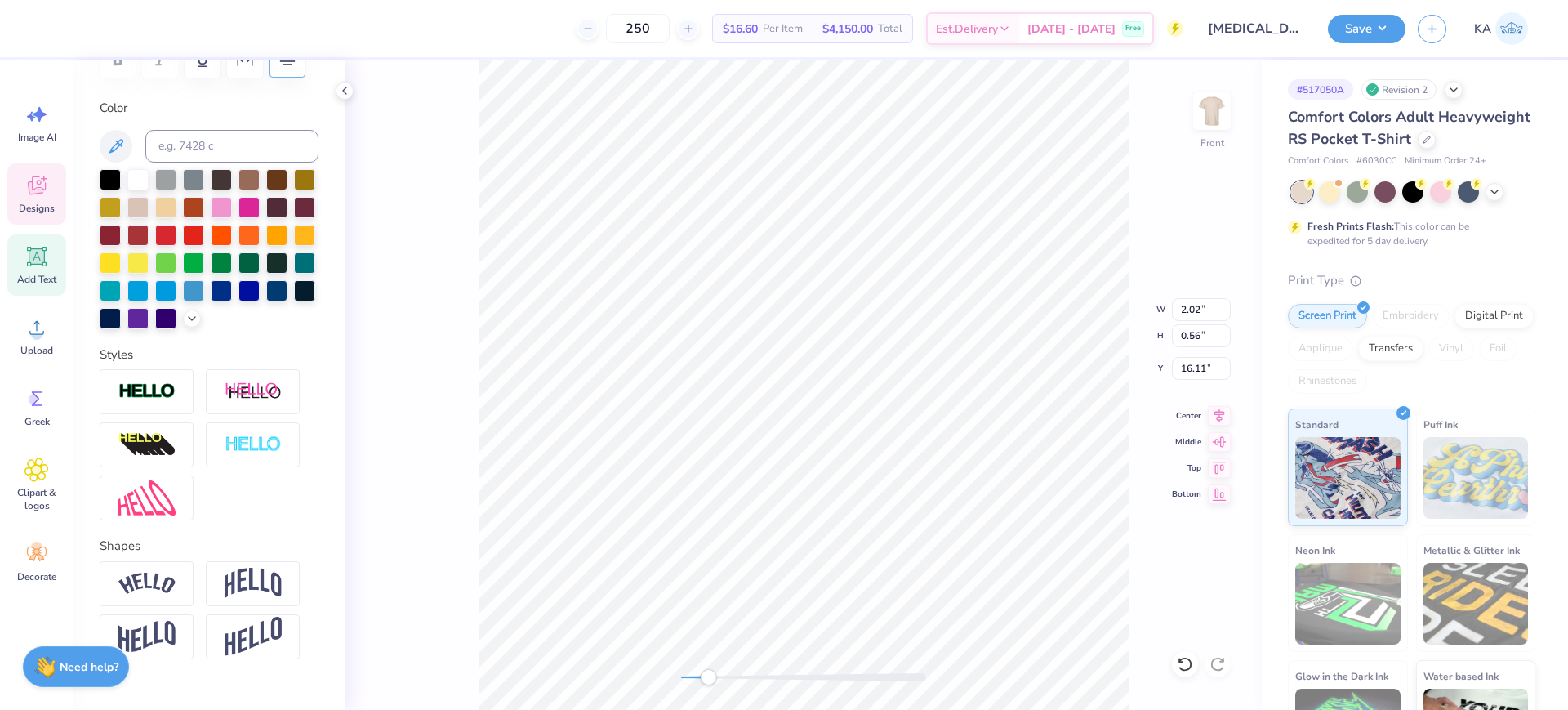
type input "1.13"
type input "0.55"
type input "16.92"
click at [1218, 411] on icon at bounding box center [1219, 413] width 23 height 20
type input "1.58"
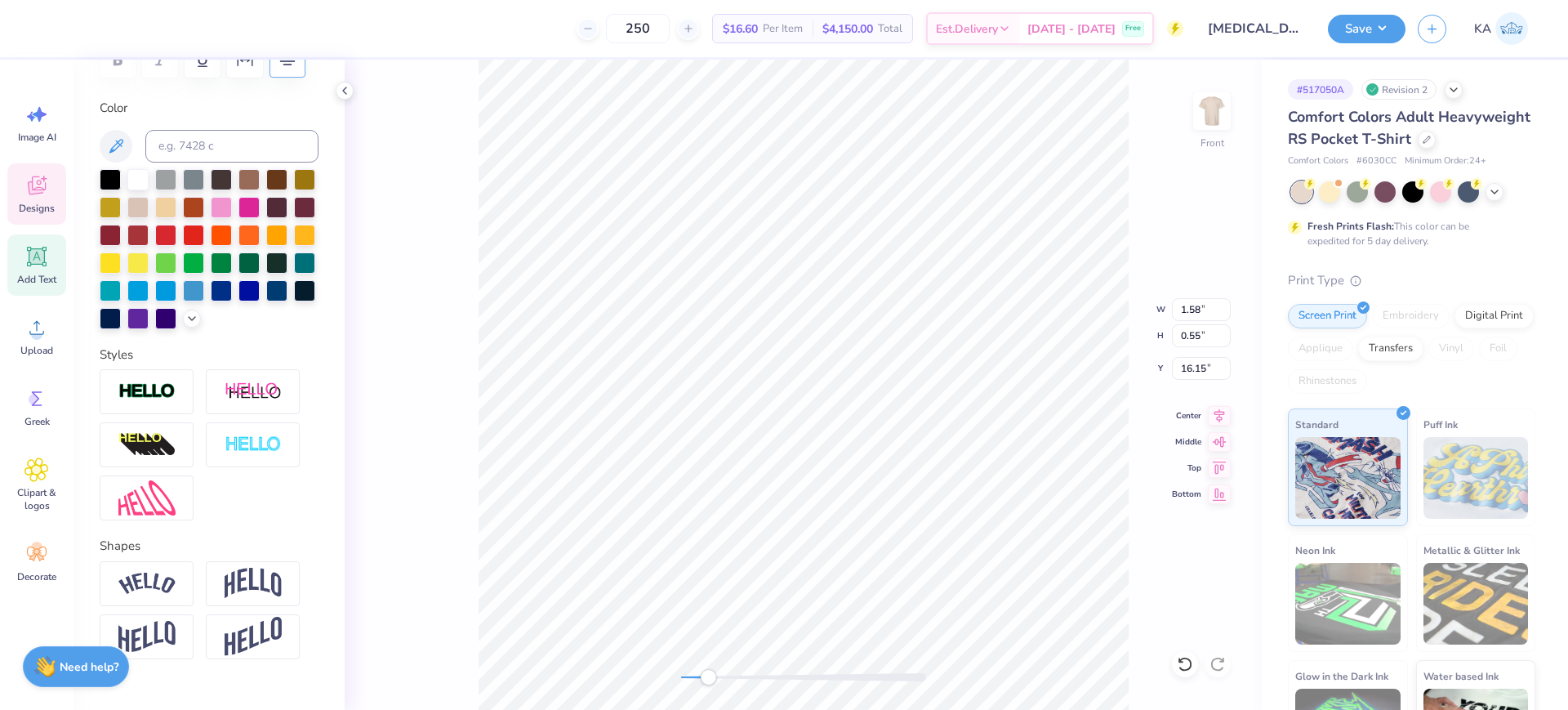
type input "0.55"
type input "16.15"
click at [1220, 406] on icon at bounding box center [1219, 412] width 10 height 14
click at [1222, 412] on icon at bounding box center [1219, 413] width 23 height 20
type input "1.13"
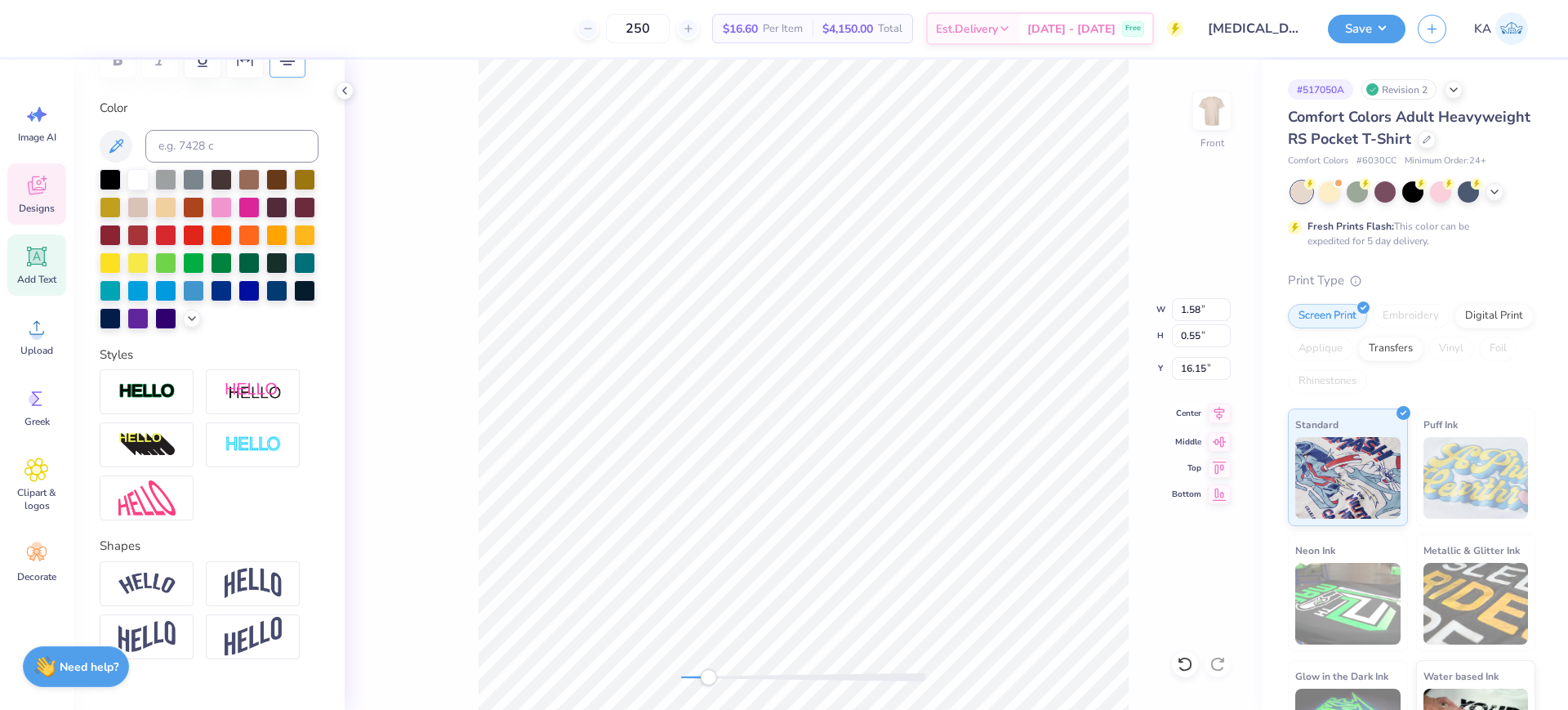
type input "16.86"
click at [1225, 411] on icon at bounding box center [1219, 413] width 23 height 20
click at [1221, 416] on icon at bounding box center [1219, 412] width 10 height 14
type input "4.08"
type input "0.37"
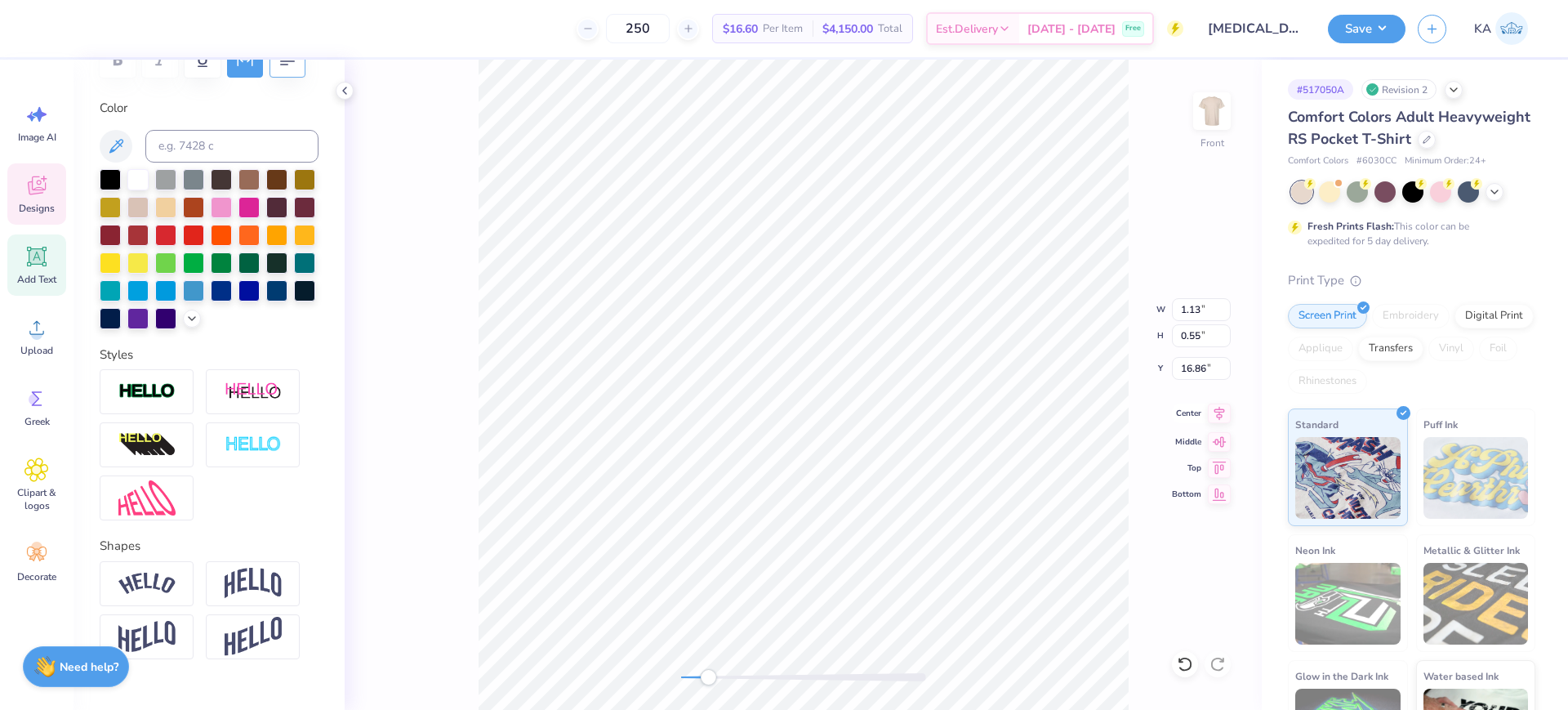
type input "18.09"
type input "2.75"
type input "0.25"
type input "17.62"
click at [1214, 410] on icon at bounding box center [1219, 413] width 23 height 20
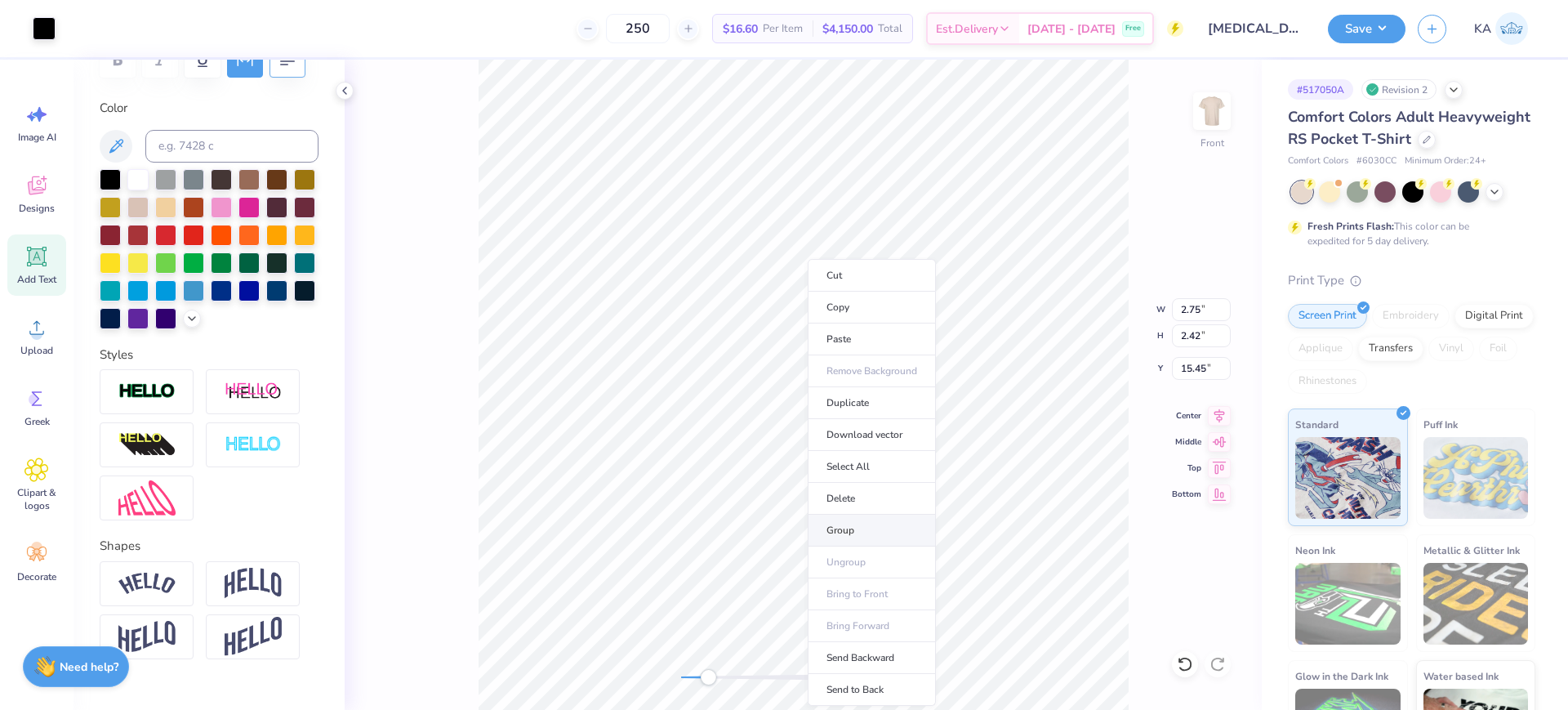
click at [872, 528] on li "Group" at bounding box center [872, 531] width 128 height 32
click at [858, 275] on li "Cut" at bounding box center [867, 275] width 128 height 33
click at [1214, 127] on img at bounding box center [1211, 111] width 33 height 33
click at [989, 253] on li "Paste" at bounding box center [1004, 254] width 128 height 32
drag, startPoint x: 1196, startPoint y: 313, endPoint x: 1161, endPoint y: 313, distance: 35.0
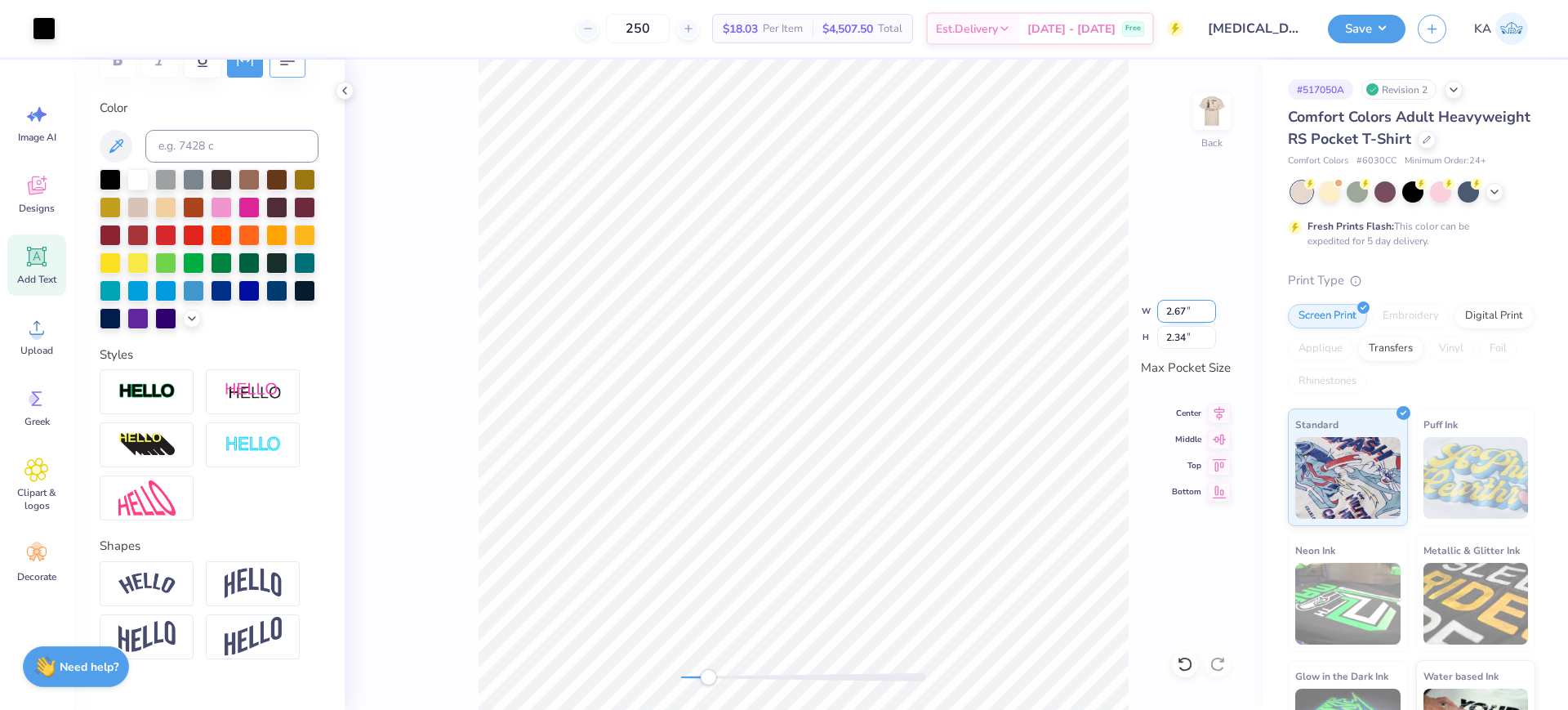
click at [1161, 313] on input "2.67" at bounding box center [1187, 311] width 58 height 23
type input "3.00"
type input "2.63"
type input "3.50"
type input "3.07"
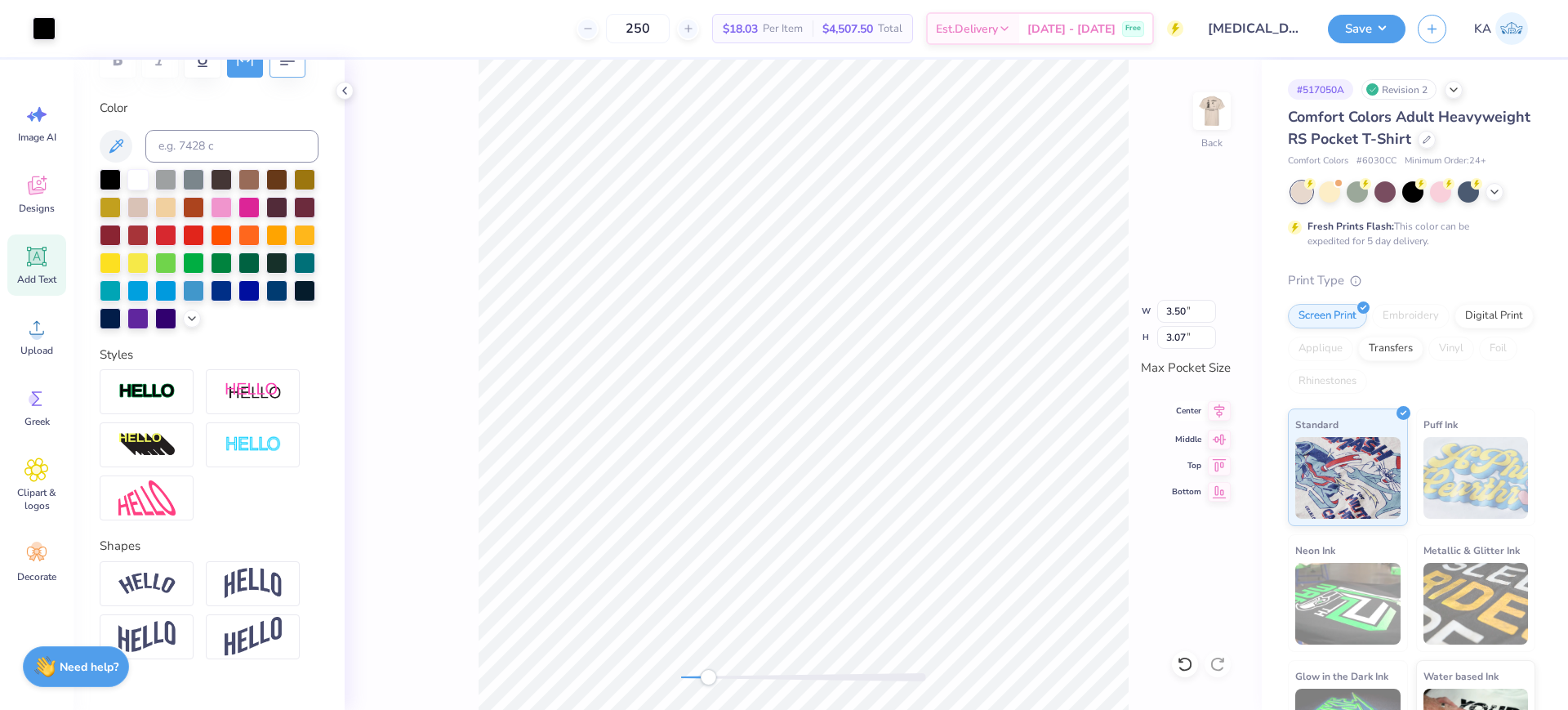
click at [1211, 411] on icon at bounding box center [1219, 411] width 23 height 20
click at [1212, 113] on img at bounding box center [1211, 110] width 65 height 65
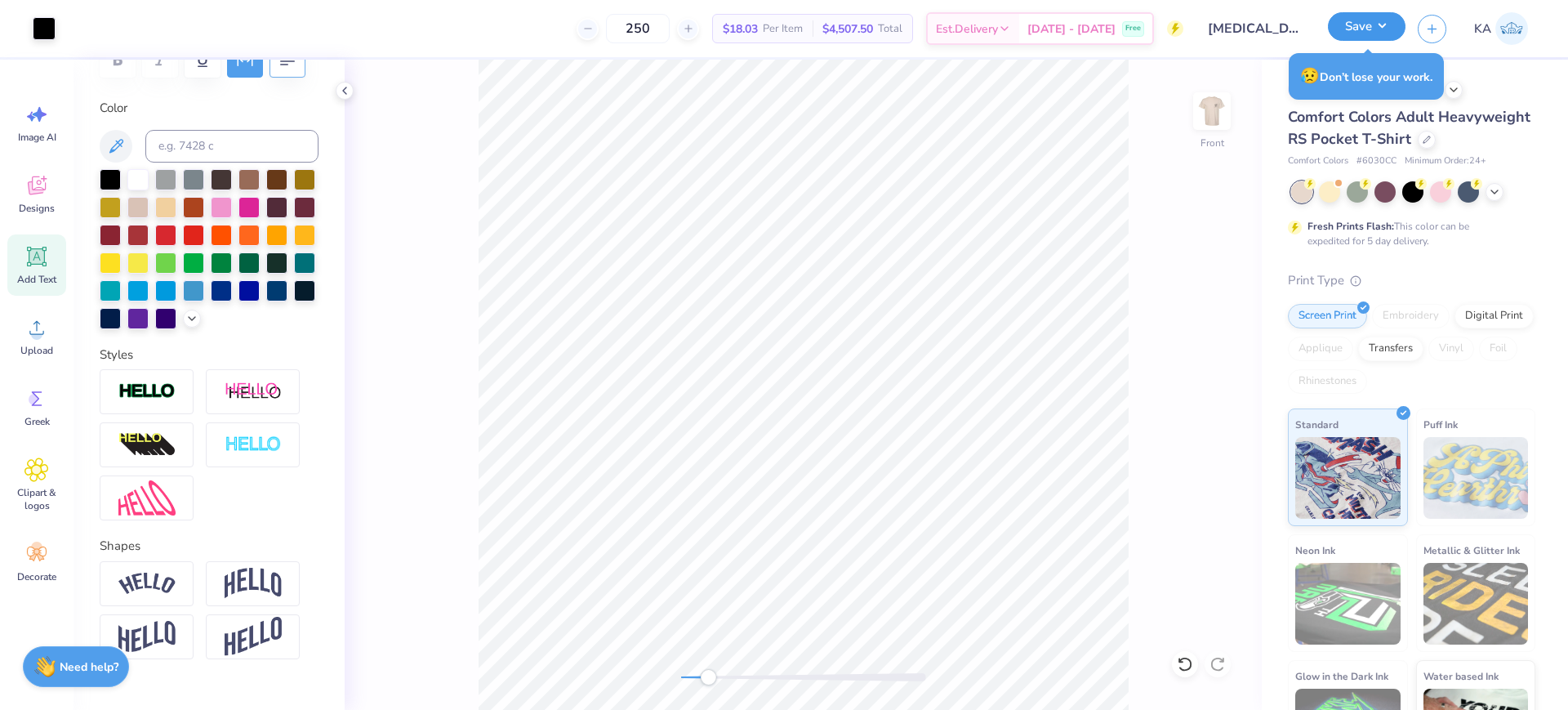
click at [1377, 27] on button "Save" at bounding box center [1367, 26] width 77 height 28
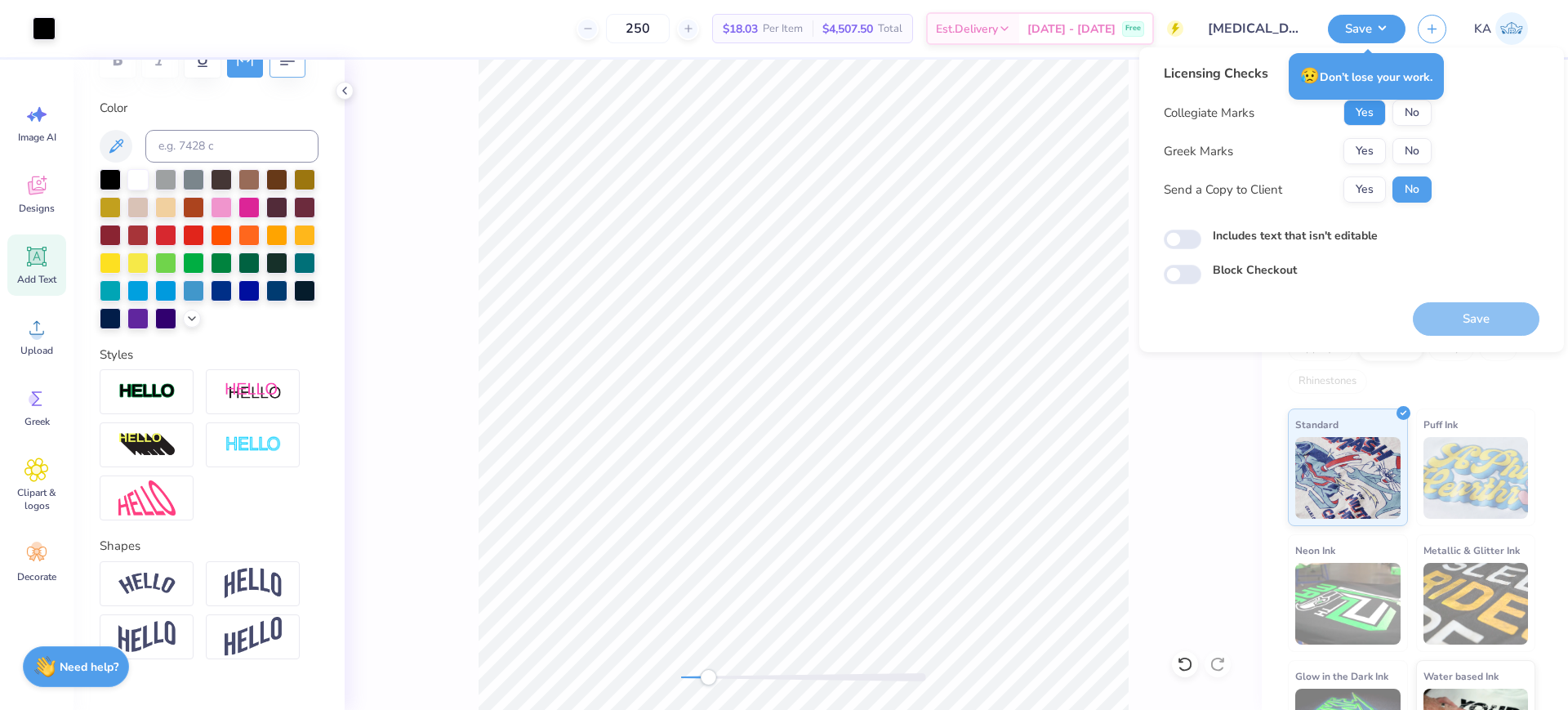
click at [1368, 121] on button "Yes" at bounding box center [1364, 113] width 42 height 26
click at [1365, 144] on button "Yes" at bounding box center [1364, 152] width 42 height 26
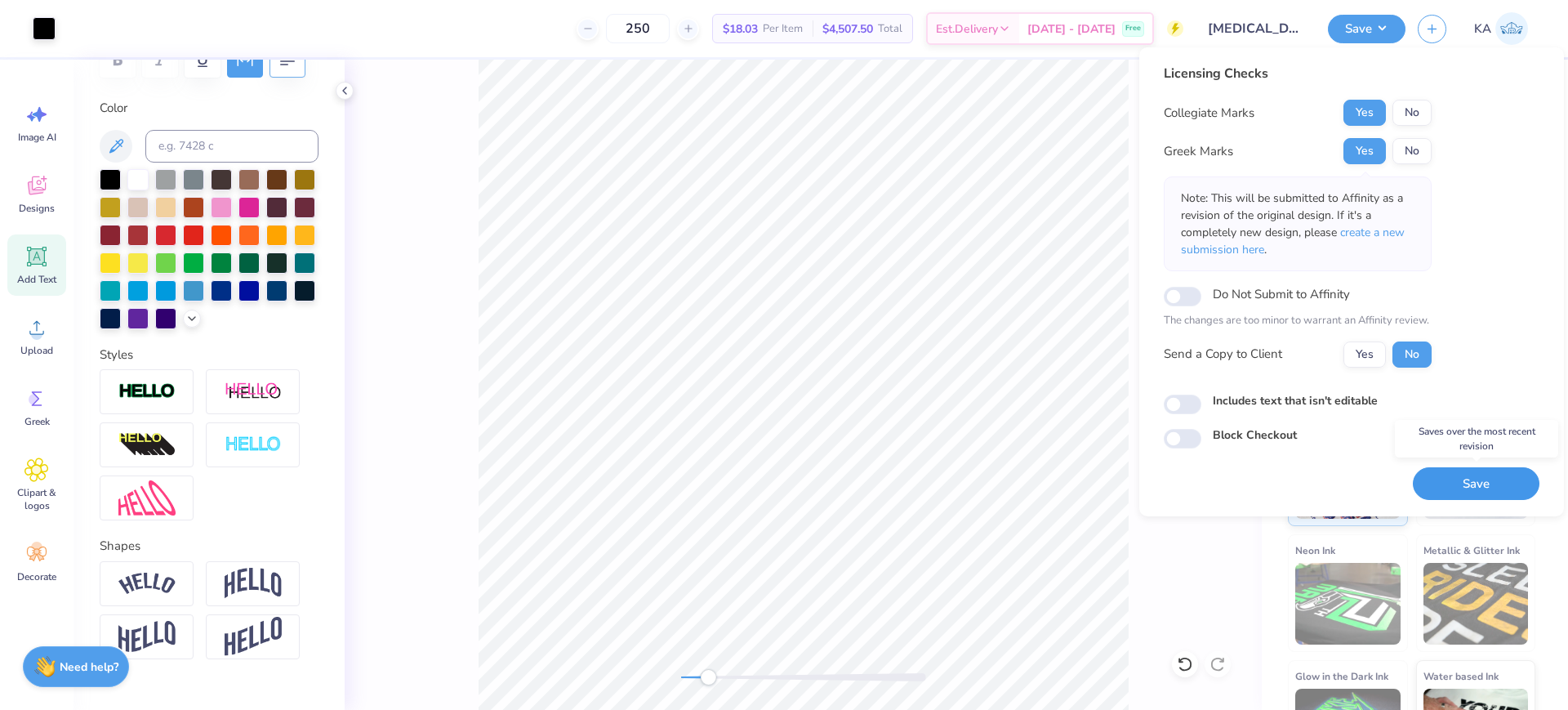
click at [1484, 490] on button "Save" at bounding box center [1476, 484] width 127 height 34
